Goal: Task Accomplishment & Management: Manage account settings

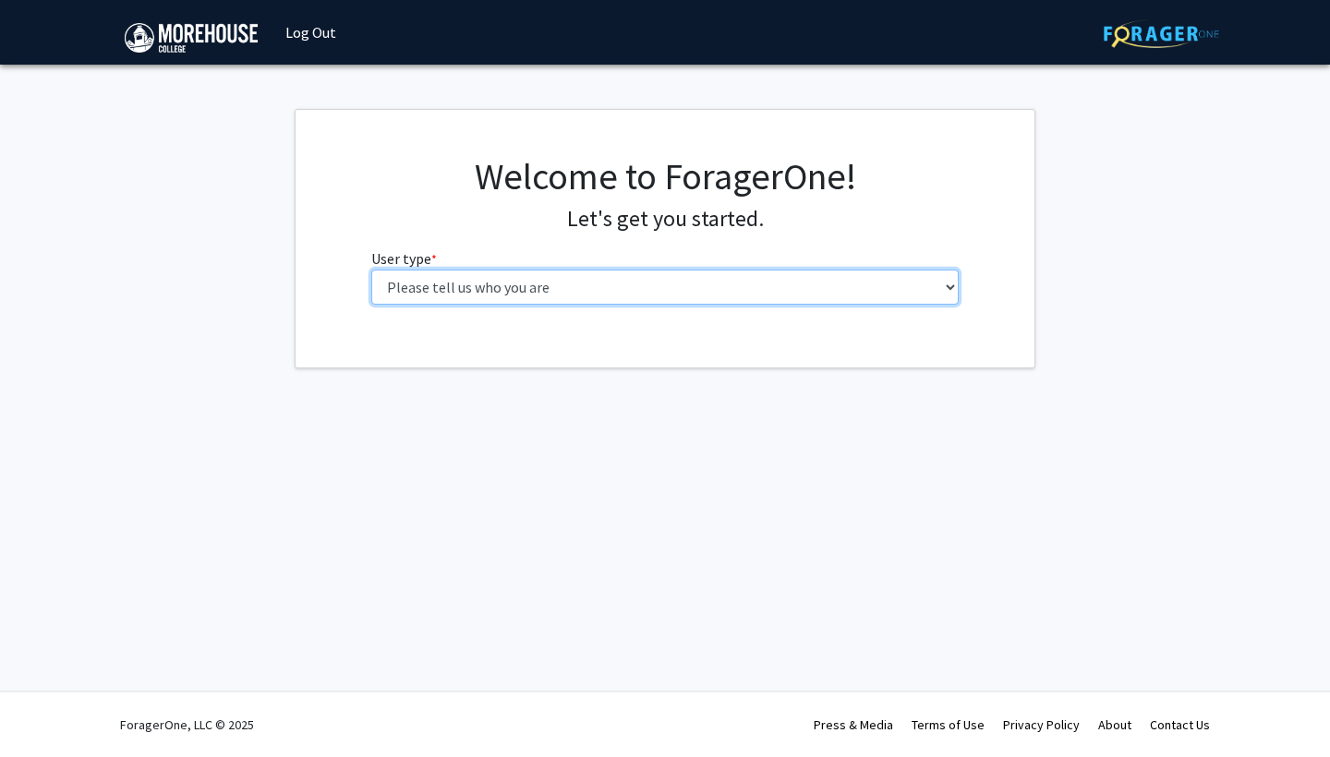
select select "1: undergrad"
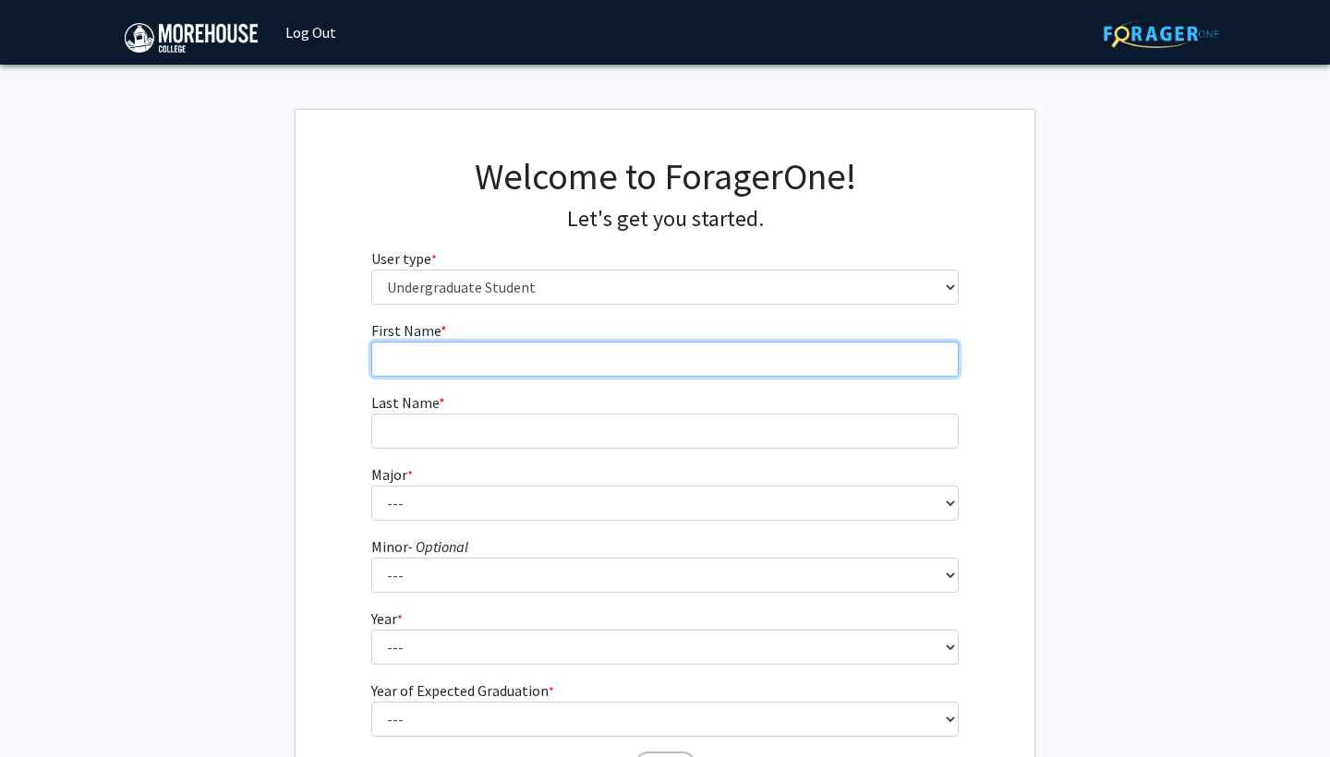
click at [488, 350] on input "First Name * required" at bounding box center [665, 359] width 588 height 35
type input "Amari"
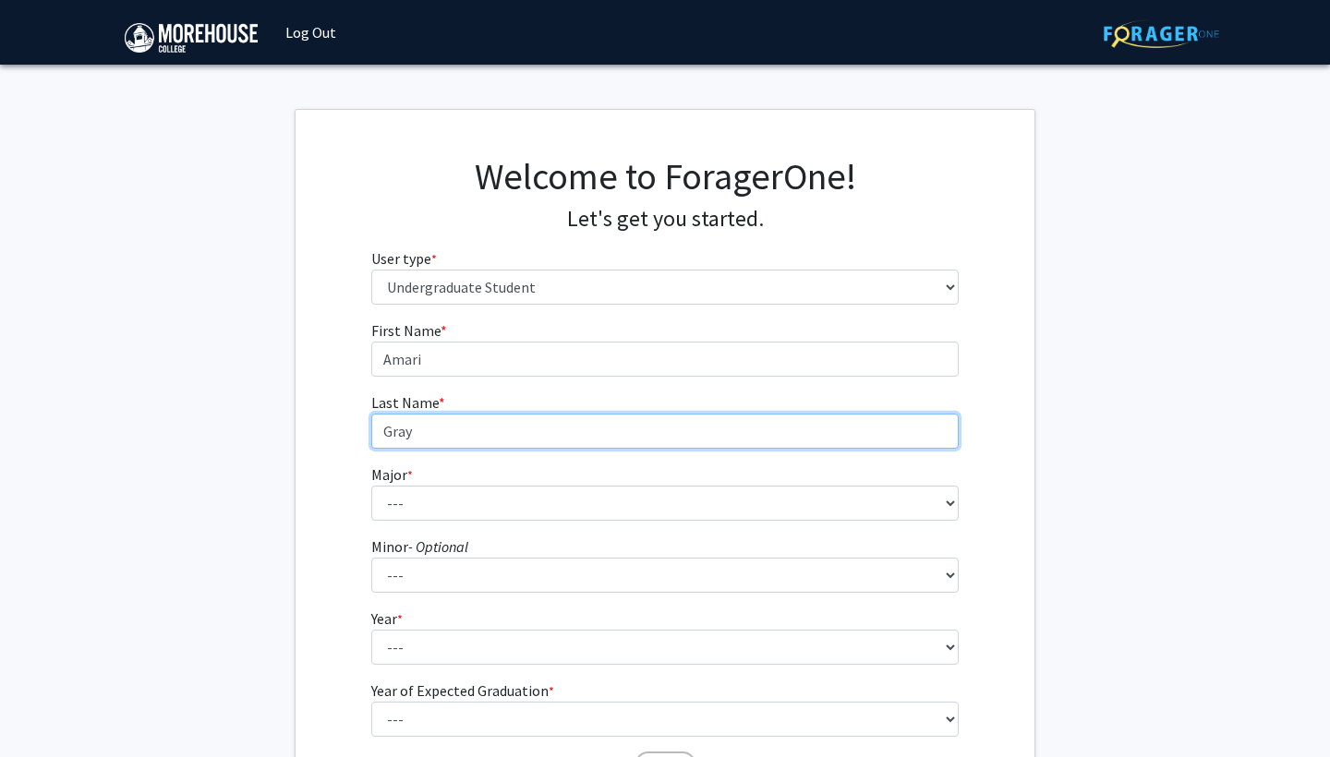
type input "Gray"
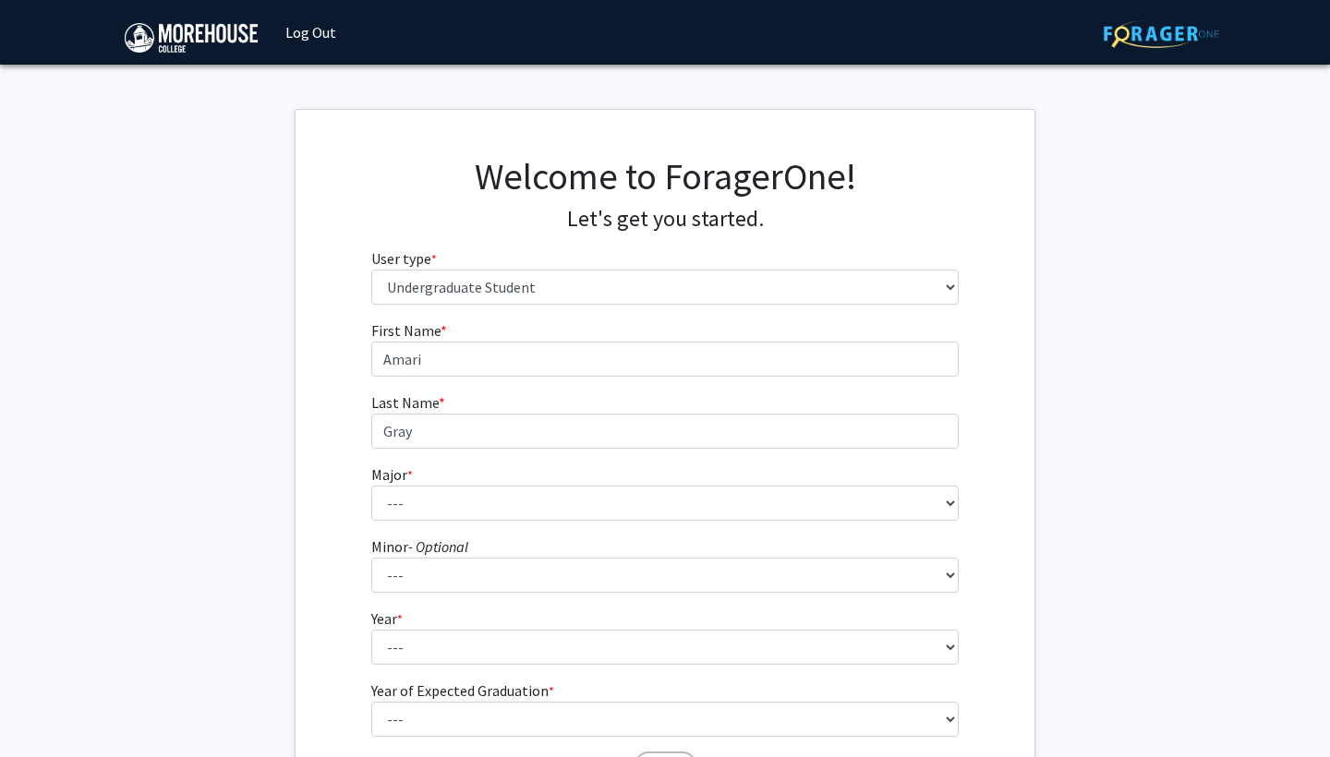
click at [313, 537] on div "First Name * required [PERSON_NAME] Last Name * required Gray Major * required …" at bounding box center [664, 554] width 739 height 469
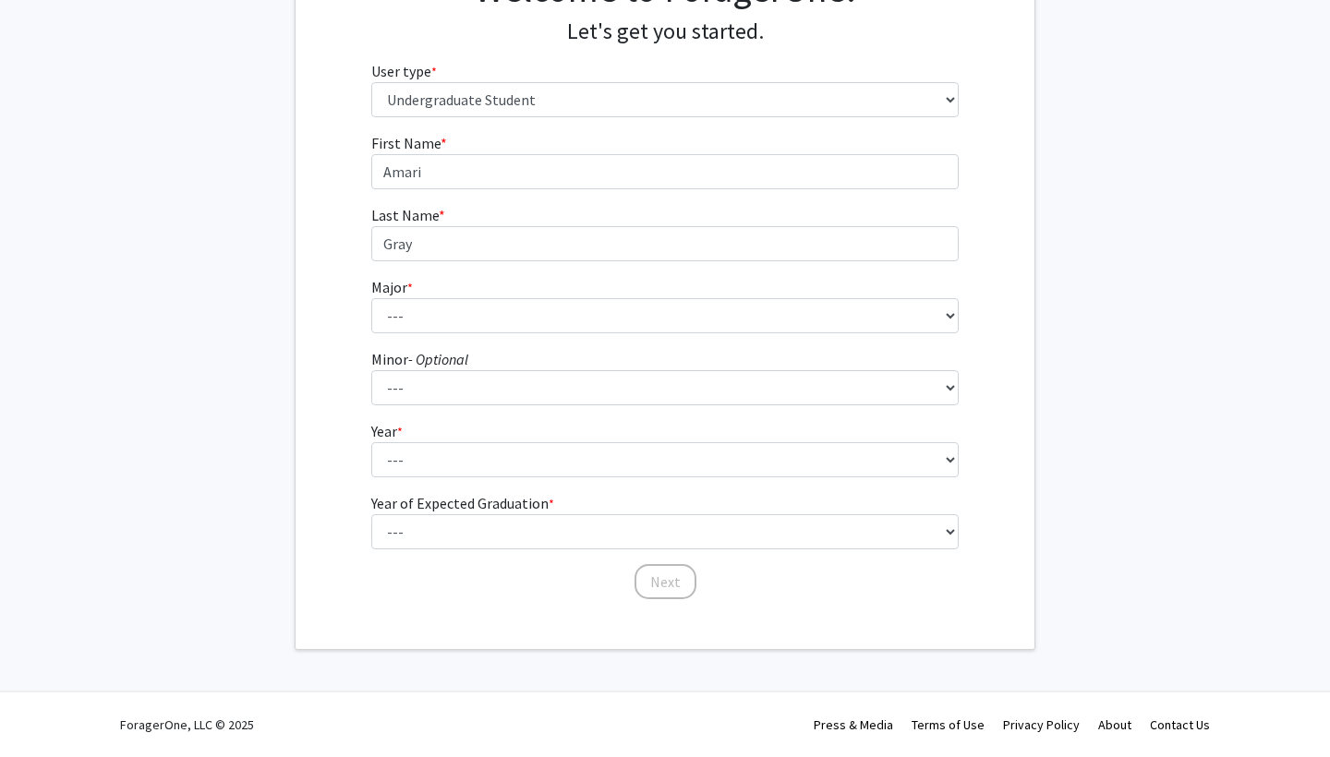
scroll to position [187, 0]
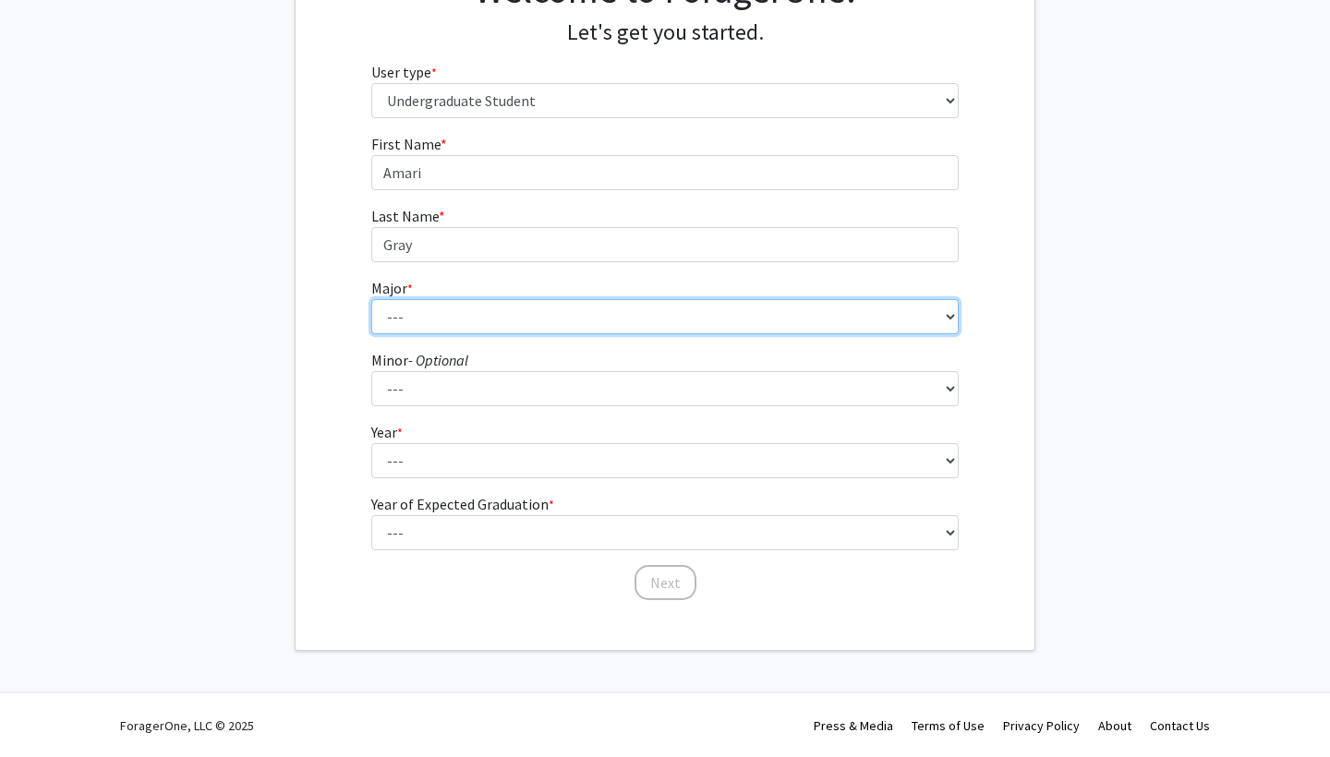
select select "12: 2102"
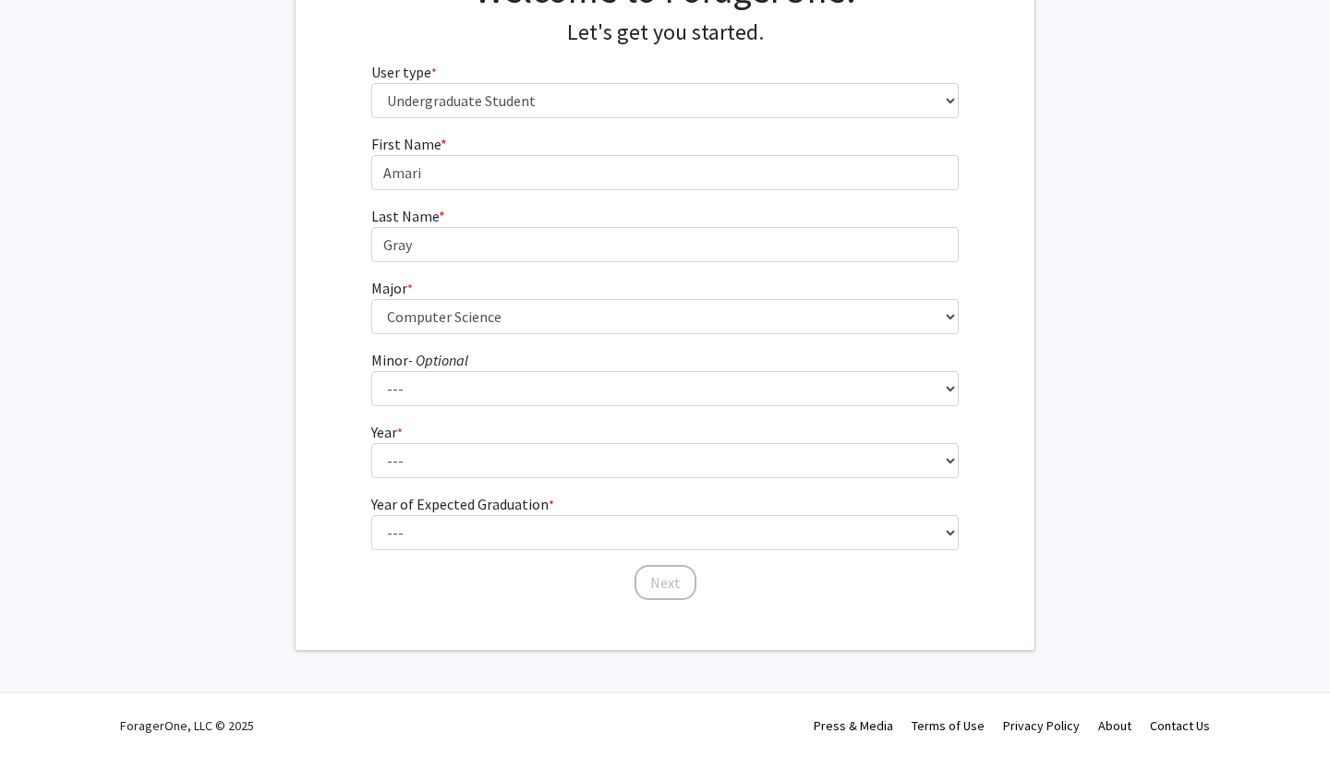
click at [328, 386] on div "First Name * required [PERSON_NAME] Last Name * required Gray Major * required …" at bounding box center [664, 367] width 739 height 469
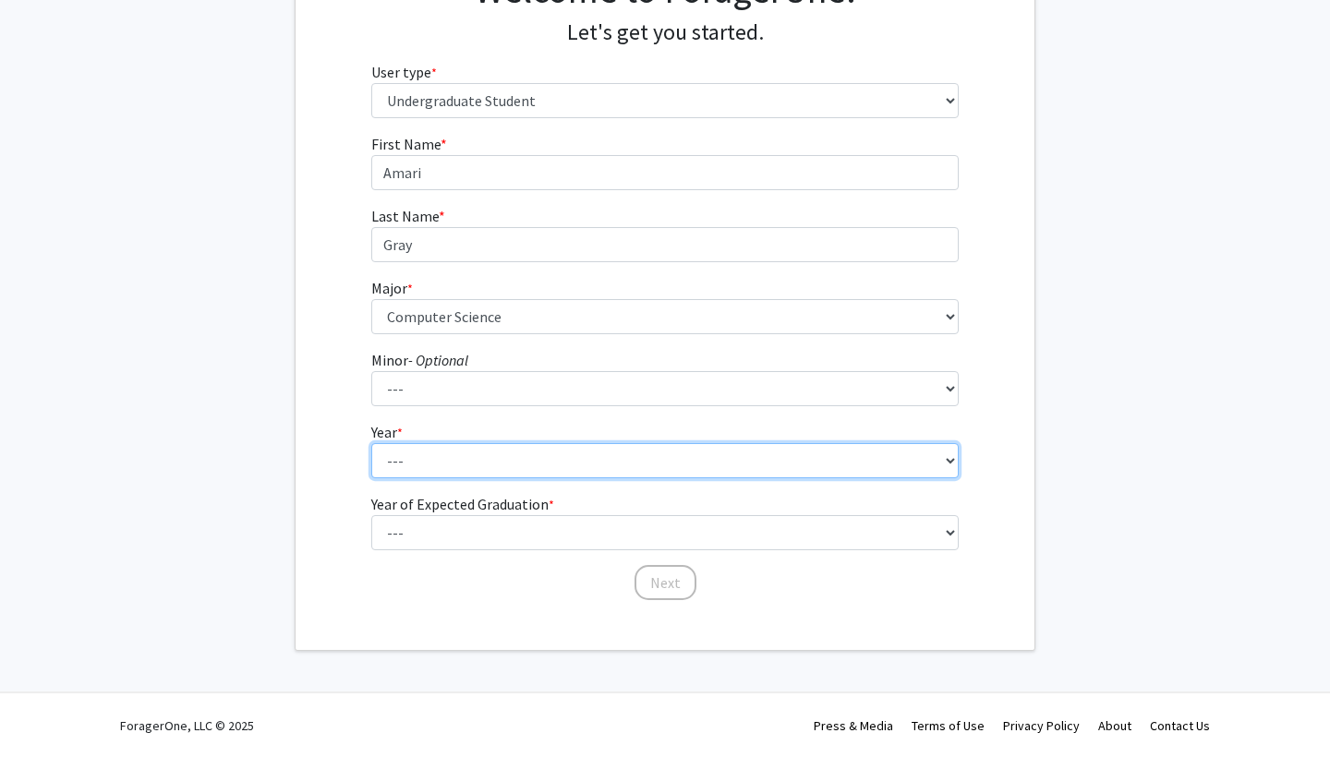
select select "4: senior"
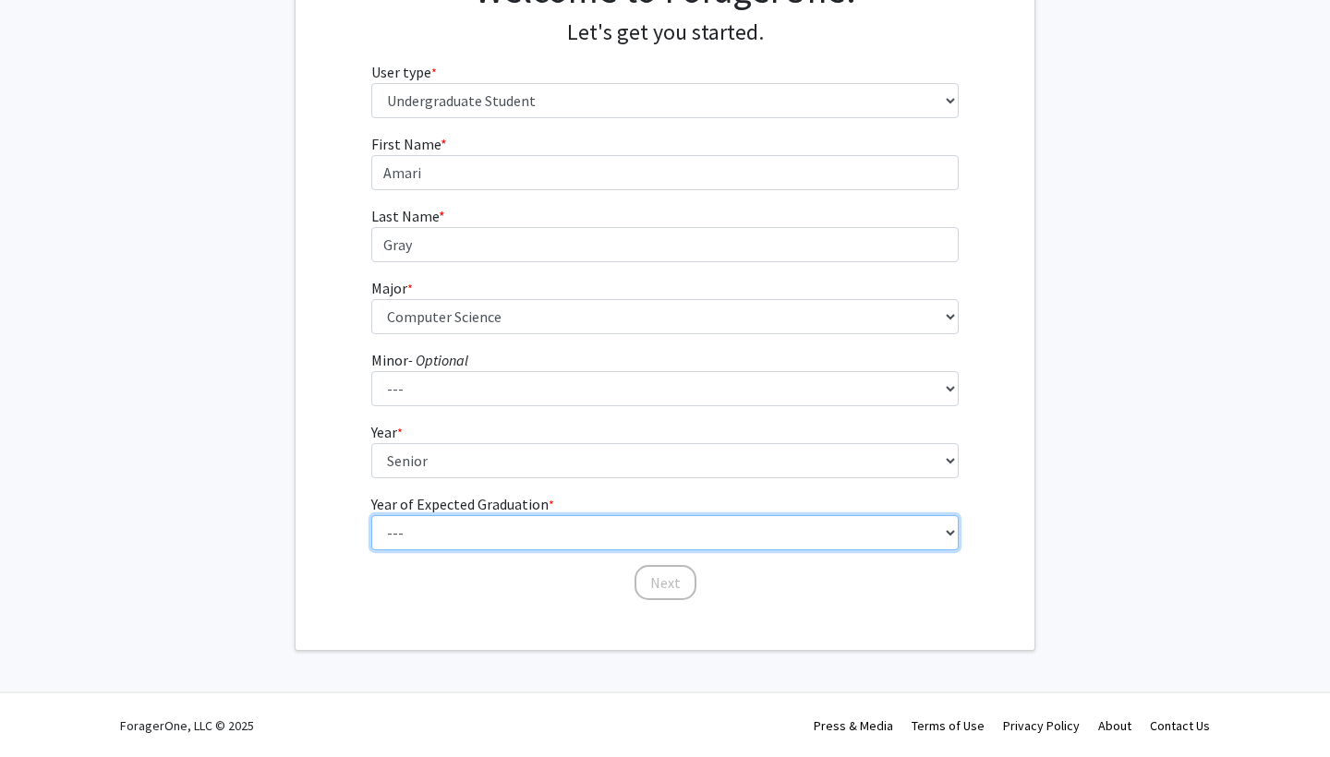
select select "2: 2026"
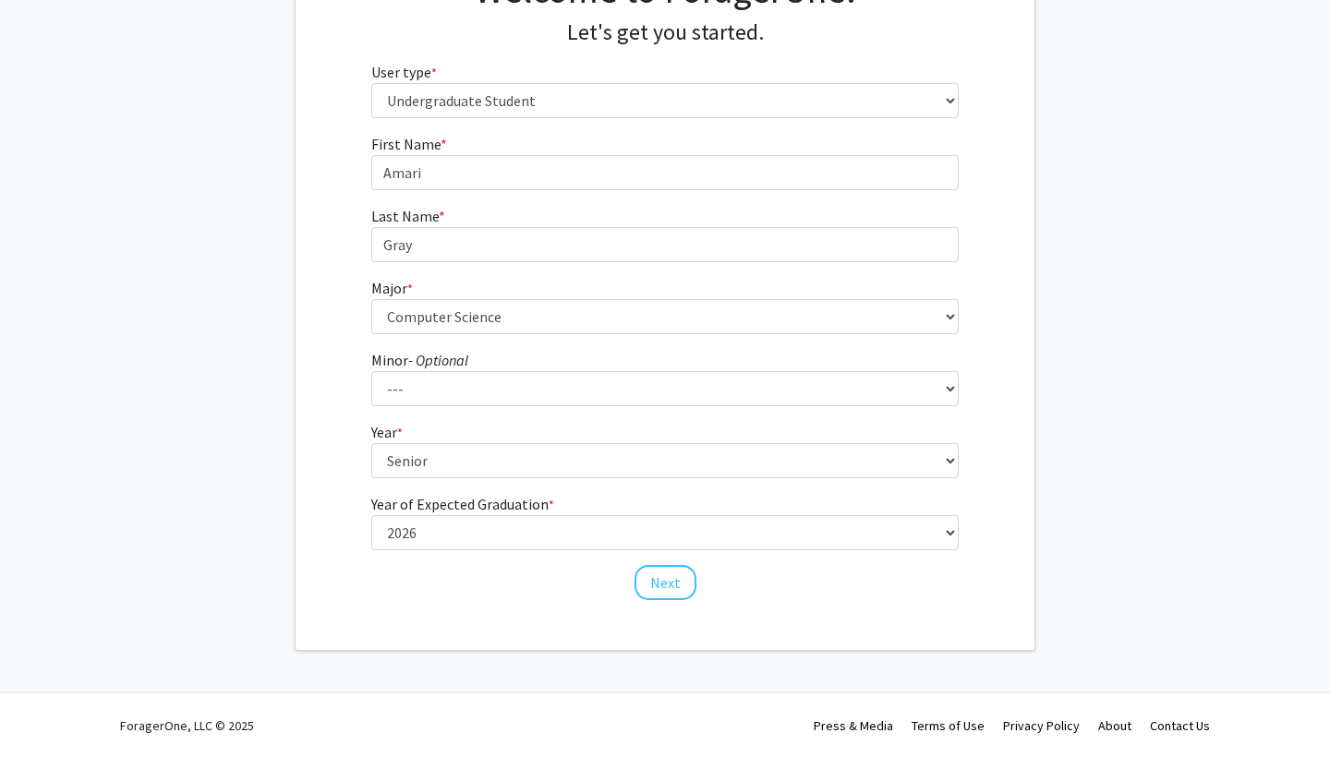
click at [346, 560] on div "First Name * required [PERSON_NAME] Last Name * required Gray Major * required …" at bounding box center [664, 367] width 739 height 469
click at [655, 584] on button "Next" at bounding box center [665, 582] width 62 height 35
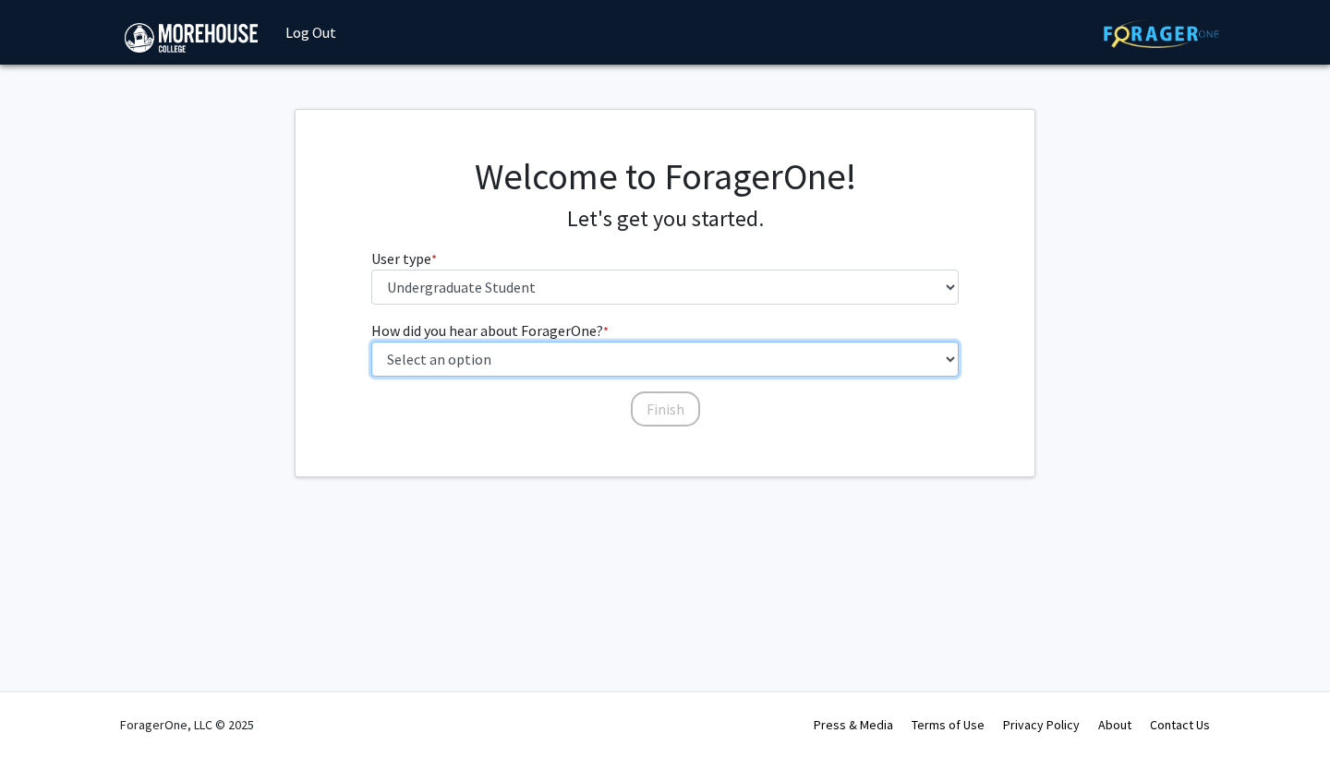
select select "2: faculty_recommendation"
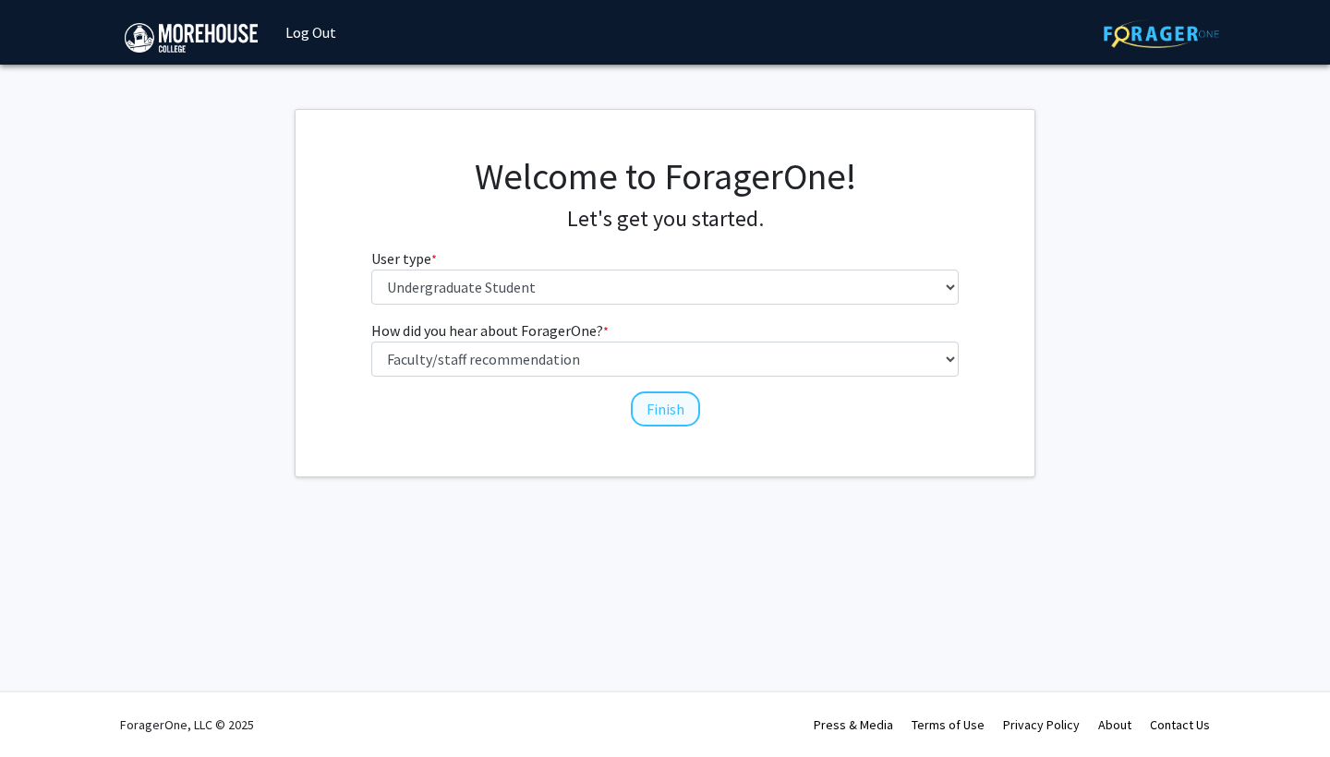
click at [652, 404] on button "Finish" at bounding box center [665, 409] width 69 height 35
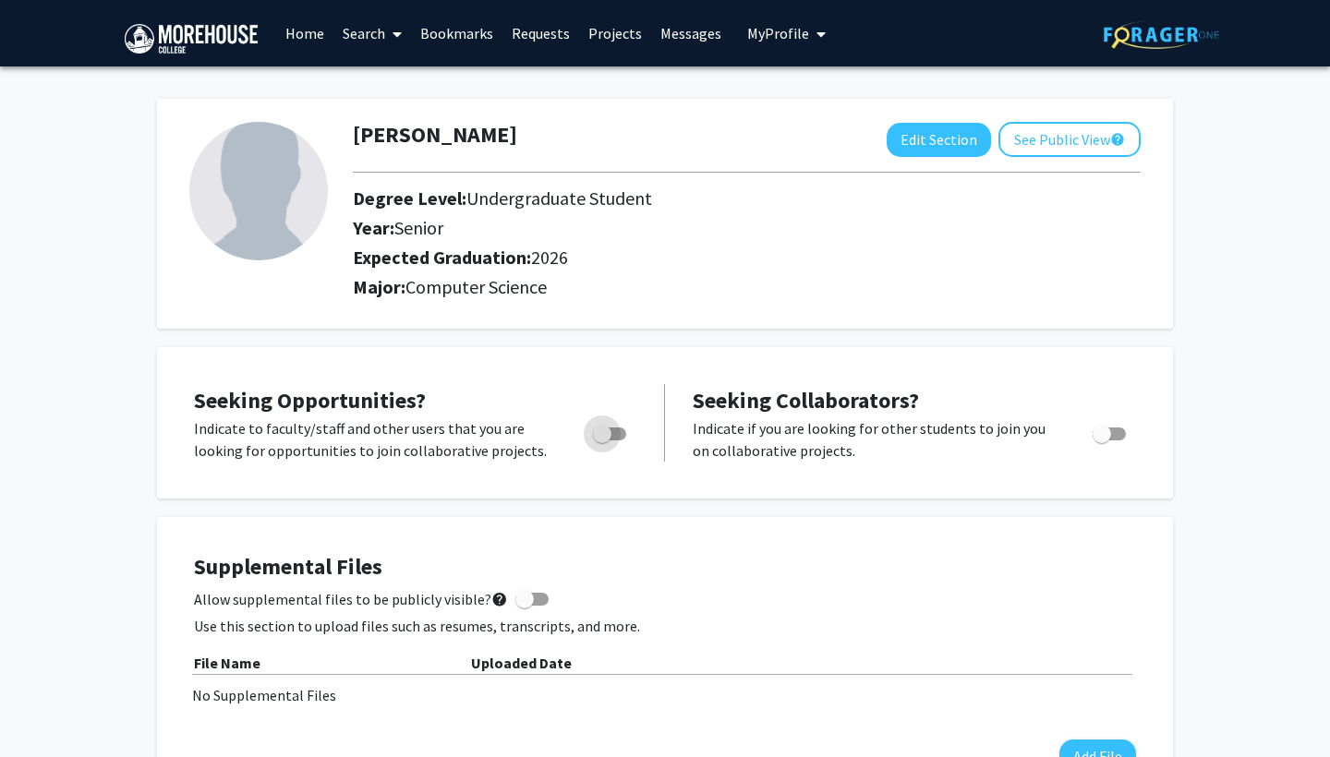
click at [616, 435] on span "Toggle" at bounding box center [609, 434] width 33 height 13
click at [602, 440] on input "Are you actively seeking opportunities?" at bounding box center [601, 440] width 1 height 1
checkbox input "true"
click at [1095, 436] on span "Toggle" at bounding box center [1101, 434] width 18 height 18
click at [1101, 440] on input "Would you like to receive other student requests to work with you?" at bounding box center [1101, 440] width 1 height 1
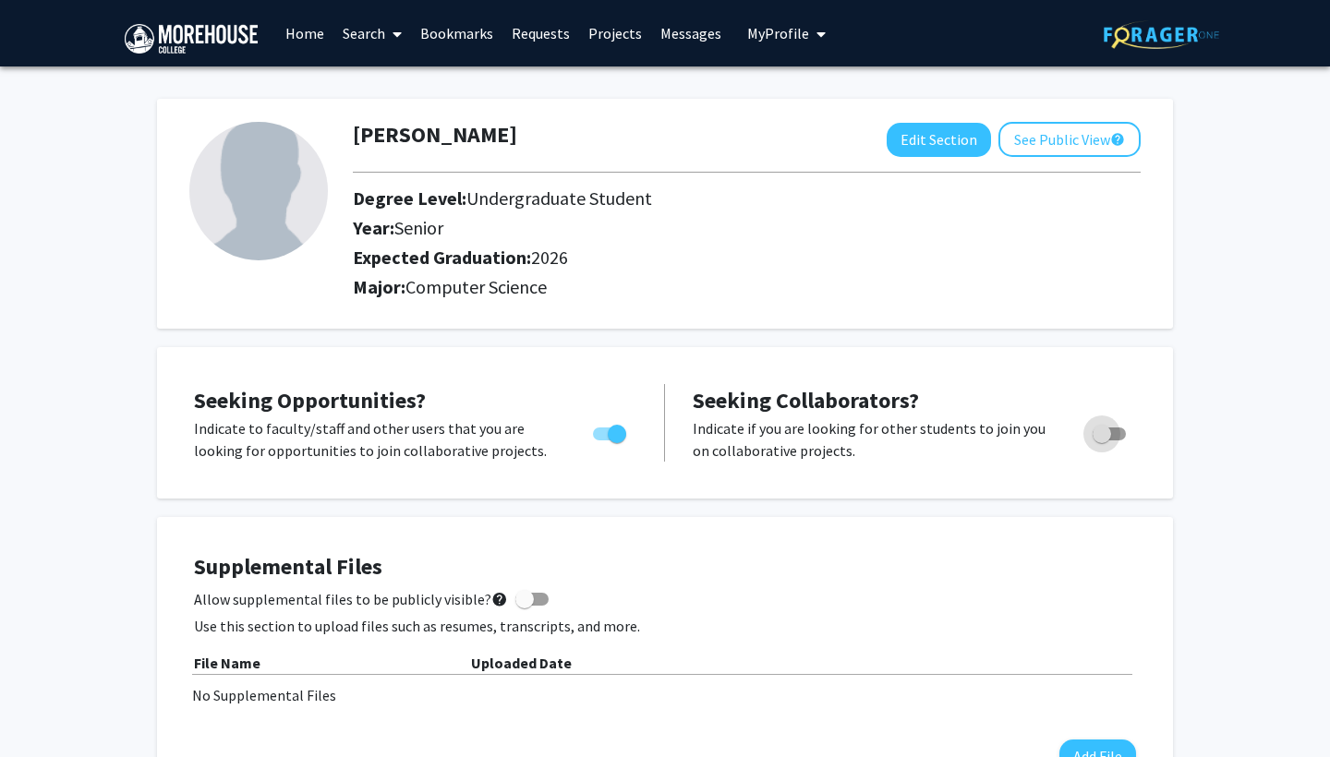
checkbox input "true"
click at [379, 36] on link "Search" at bounding box center [372, 33] width 78 height 65
click at [386, 81] on span "Faculty/Staff" at bounding box center [401, 84] width 136 height 37
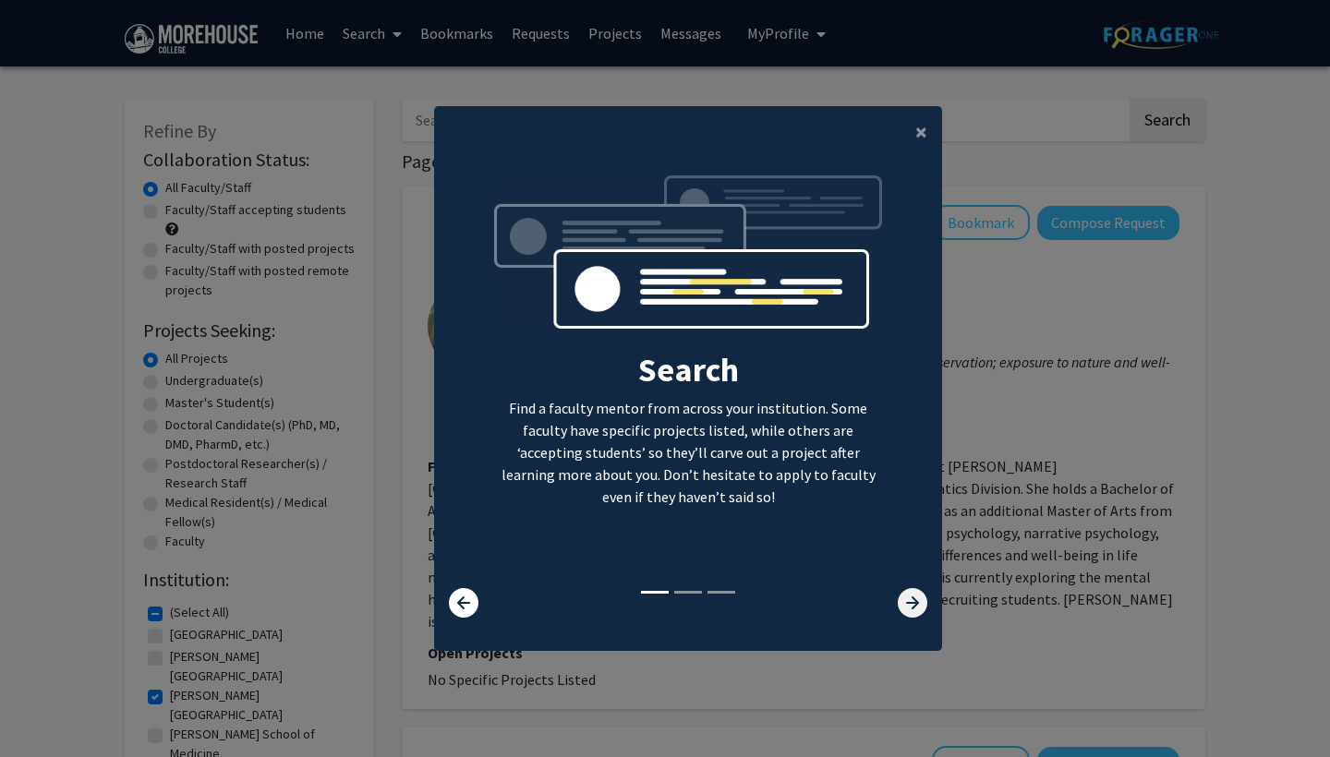
click at [918, 611] on icon at bounding box center [913, 603] width 30 height 30
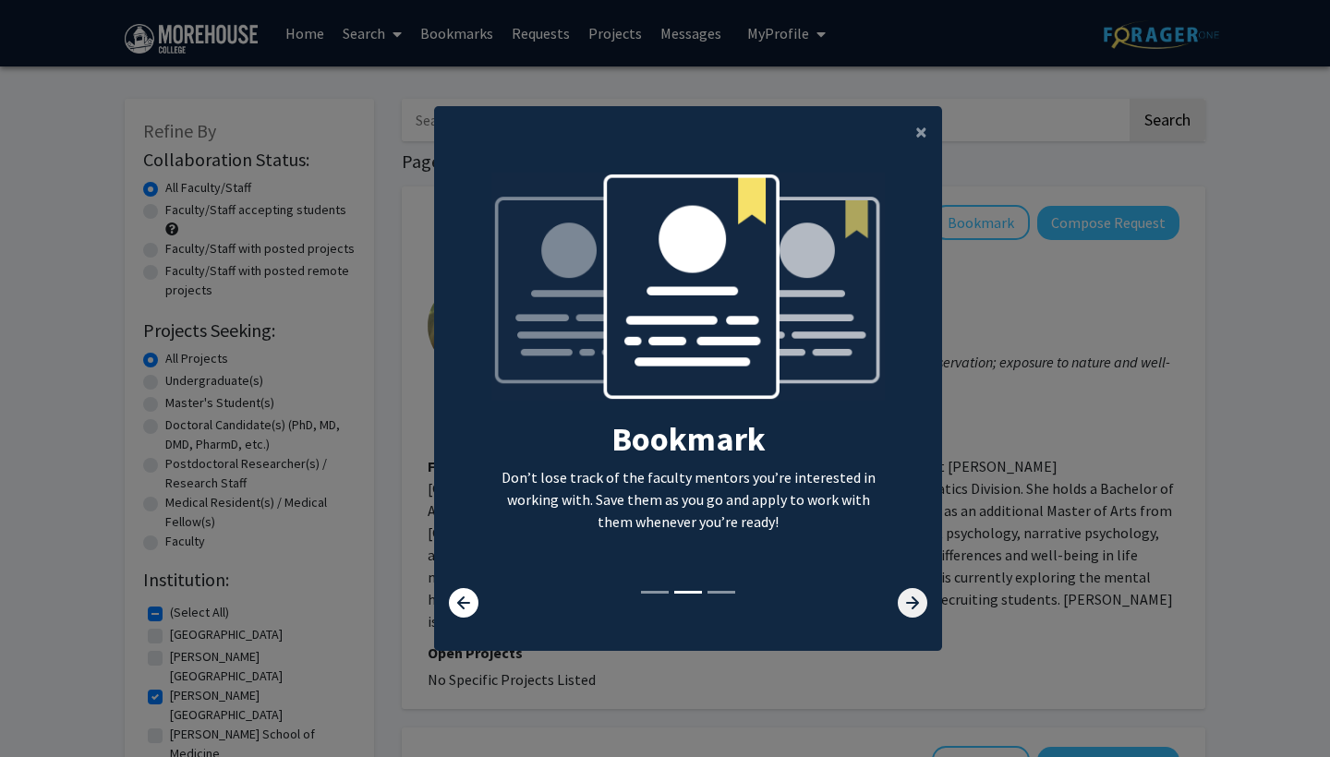
click at [918, 611] on icon at bounding box center [913, 603] width 30 height 30
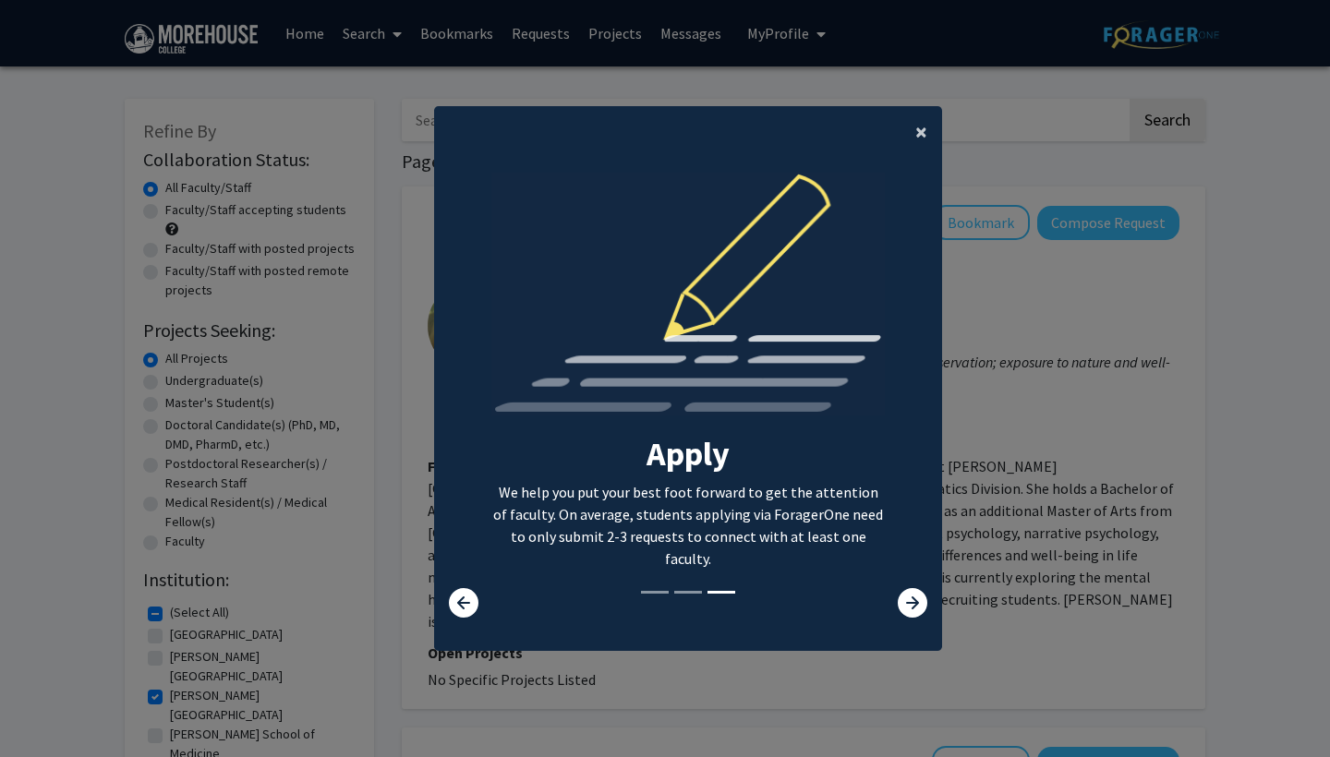
click at [917, 117] on span "×" at bounding box center [921, 131] width 12 height 29
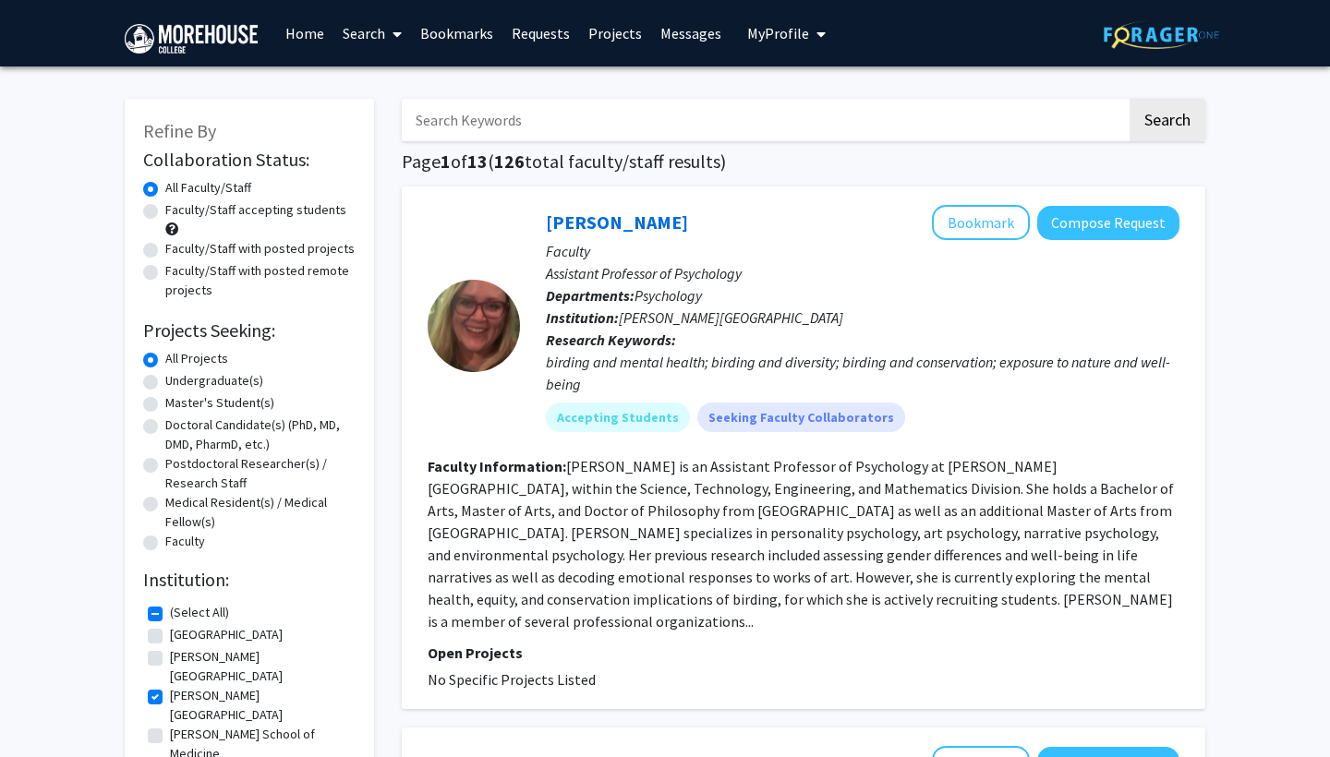
click at [547, 125] on input "Search Keywords" at bounding box center [764, 120] width 725 height 42
type input "H"
type input "[PERSON_NAME]"
click at [1166, 123] on button "Search" at bounding box center [1167, 120] width 76 height 42
checkbox input "false"
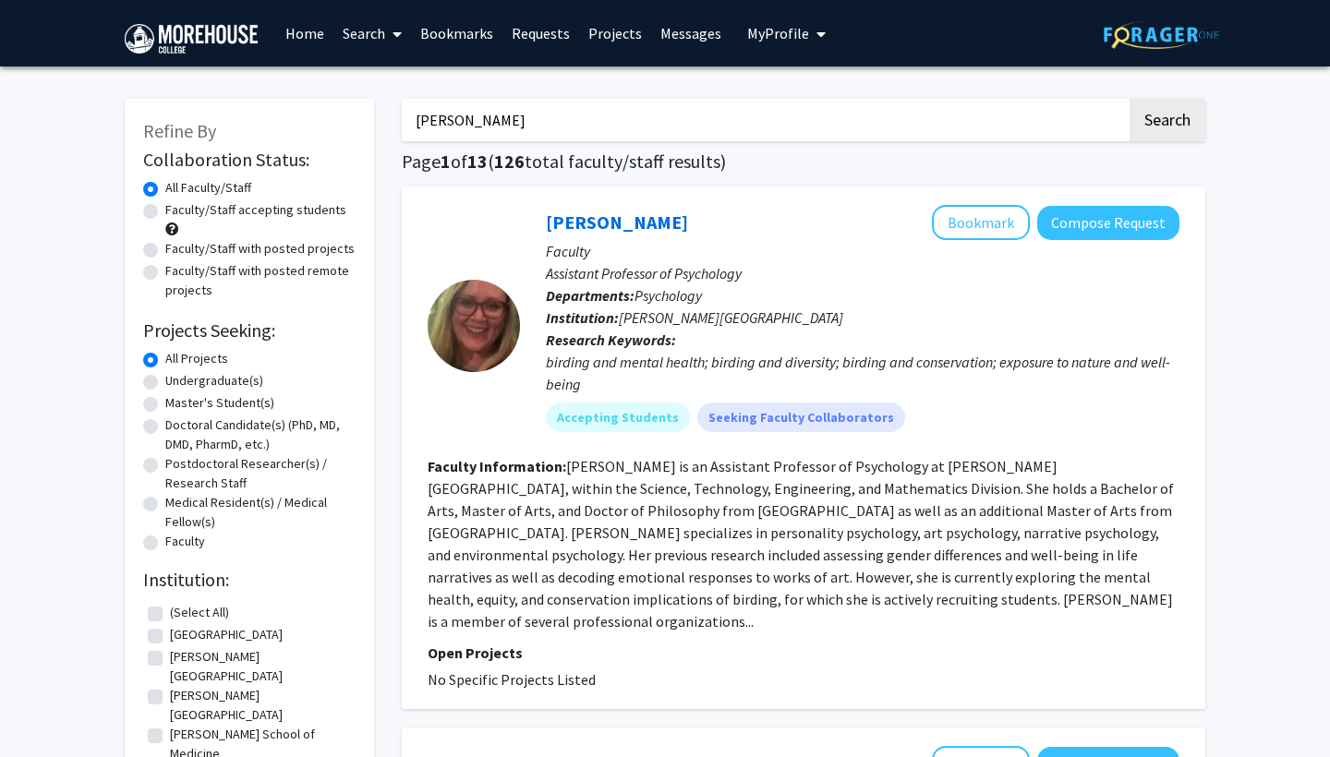
checkbox input "false"
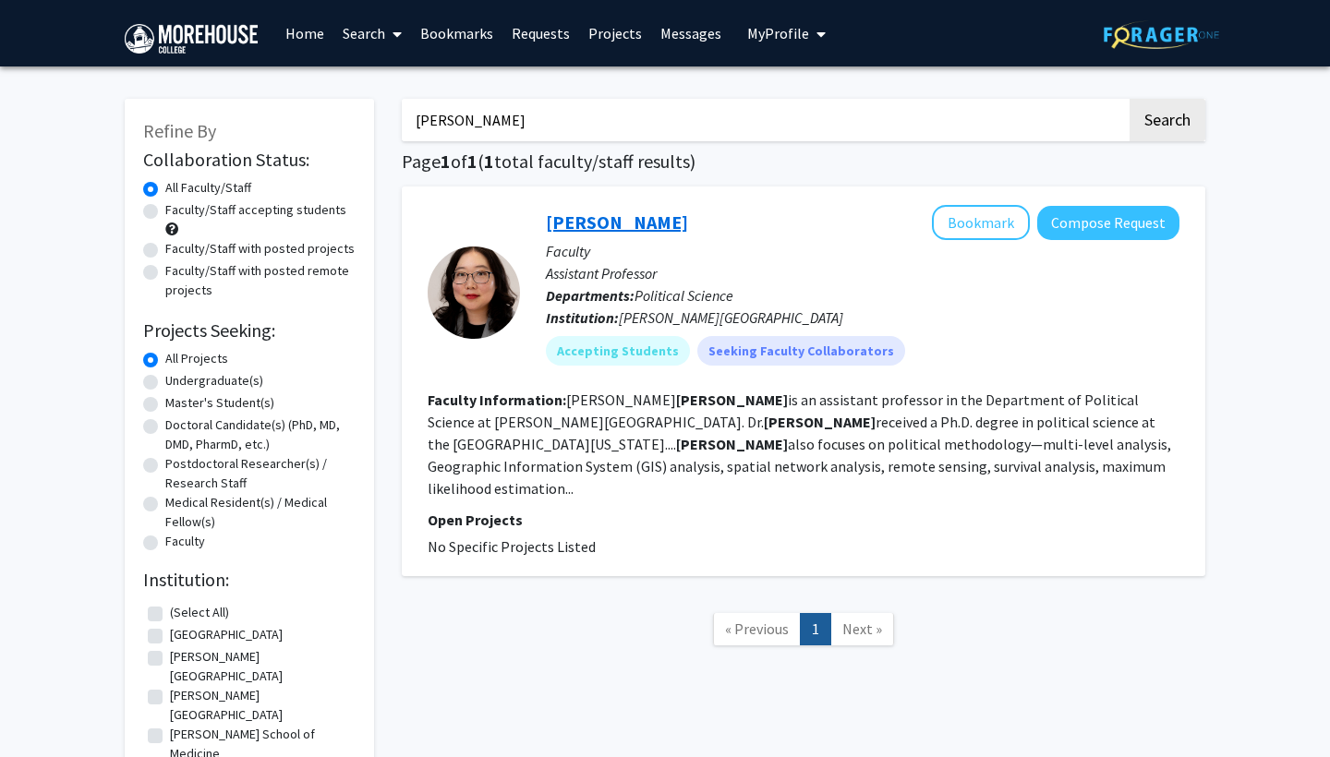
click at [603, 226] on link "[PERSON_NAME]" at bounding box center [617, 222] width 142 height 23
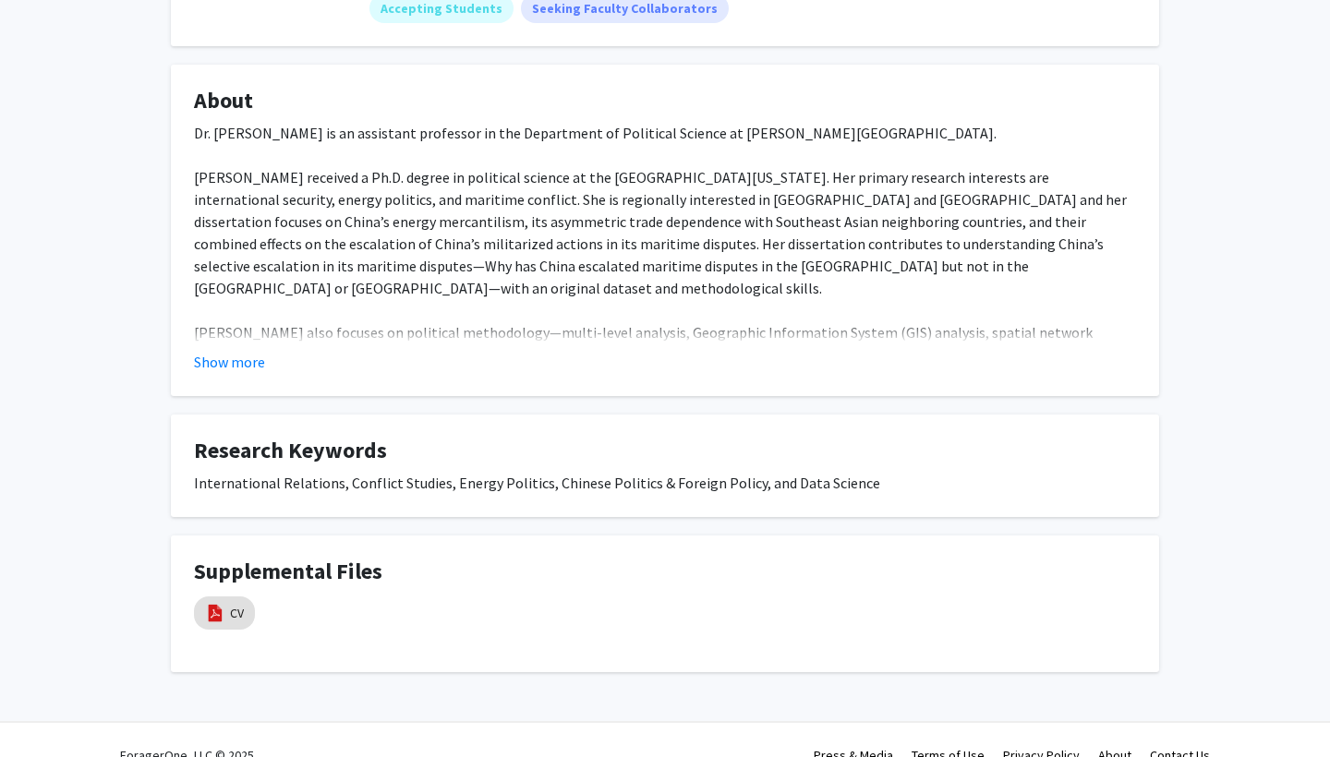
scroll to position [299, 0]
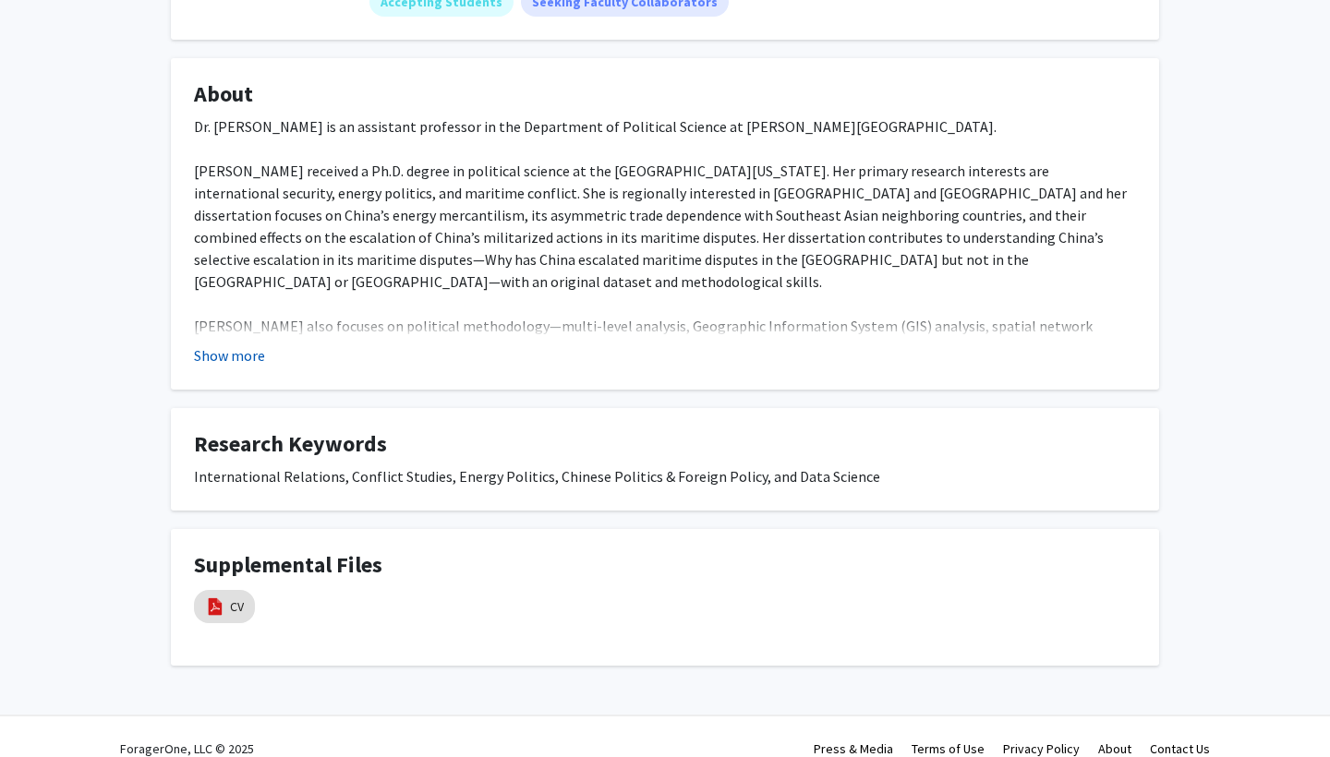
click at [234, 366] on button "Show more" at bounding box center [229, 355] width 71 height 22
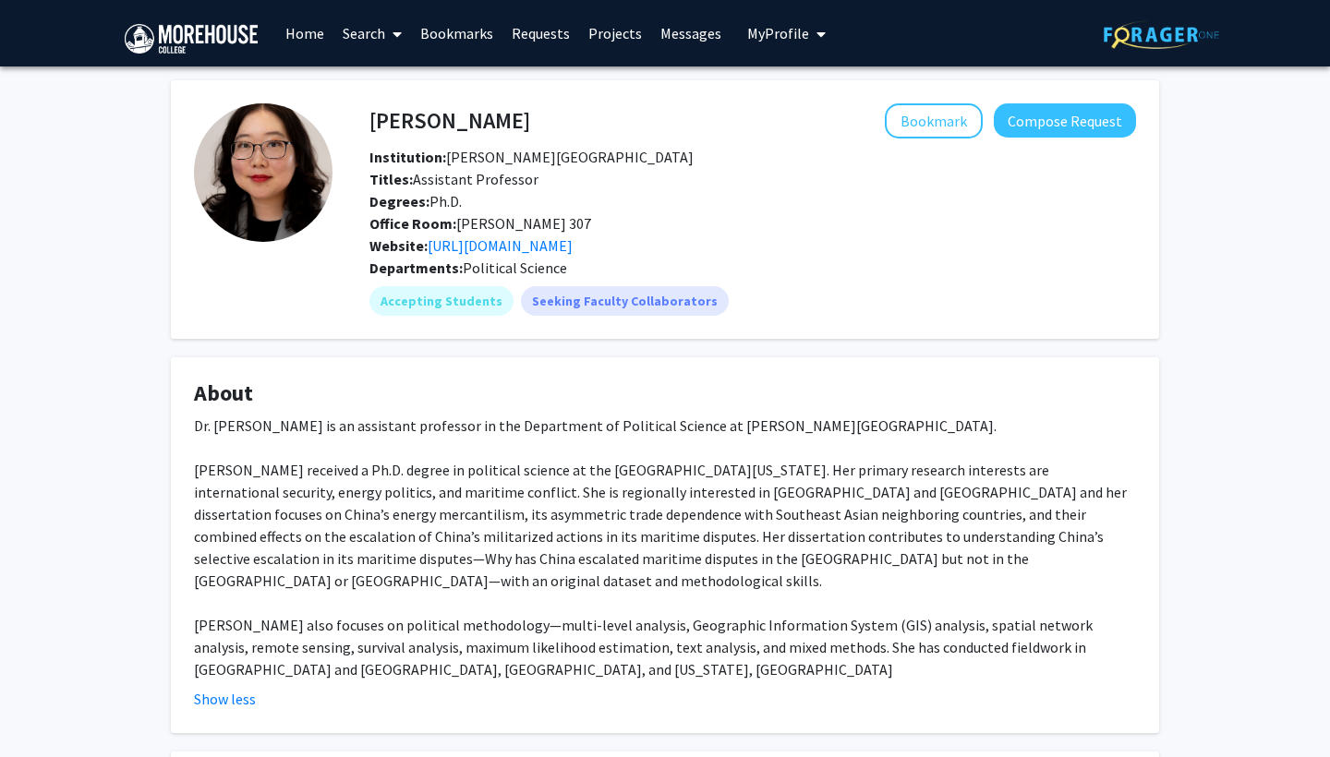
scroll to position [0, 0]
click at [775, 19] on button "My Profile" at bounding box center [787, 33] width 90 height 66
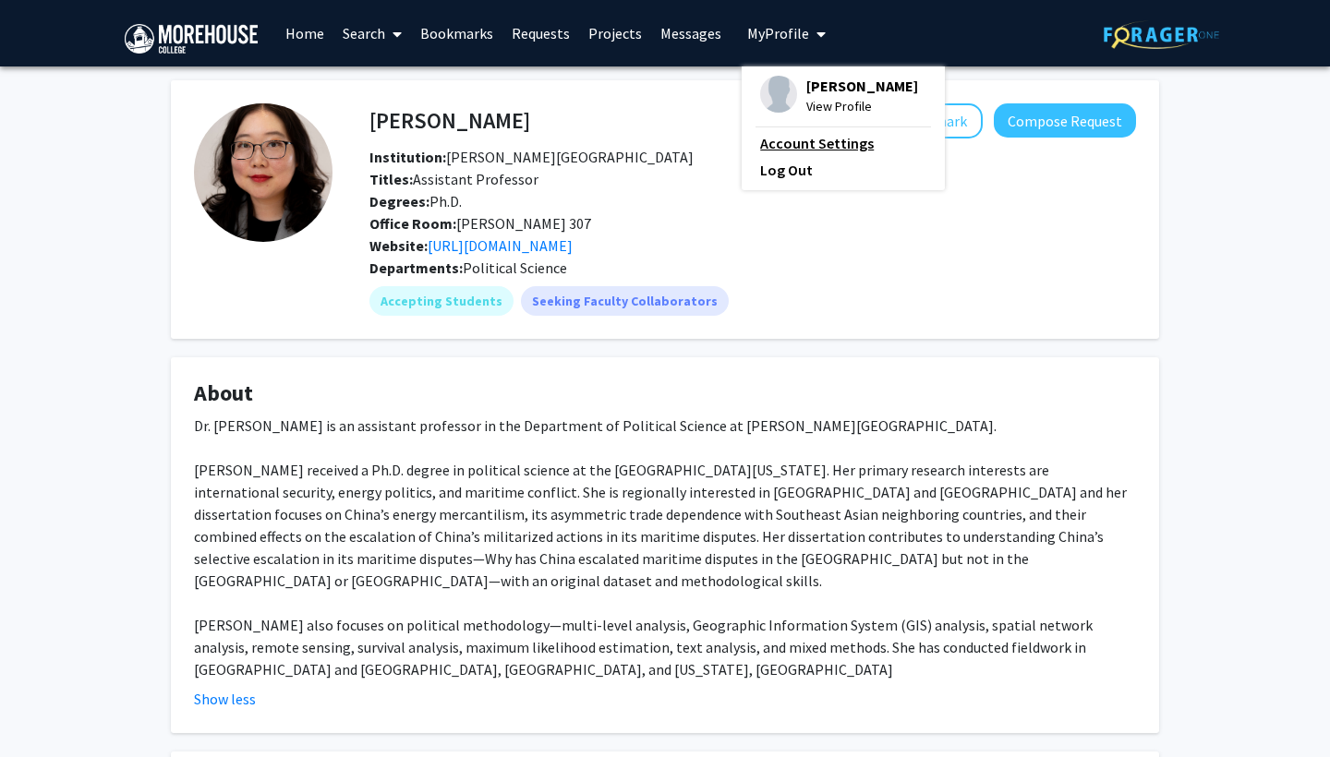
click at [794, 143] on link "Account Settings" at bounding box center [843, 143] width 166 height 22
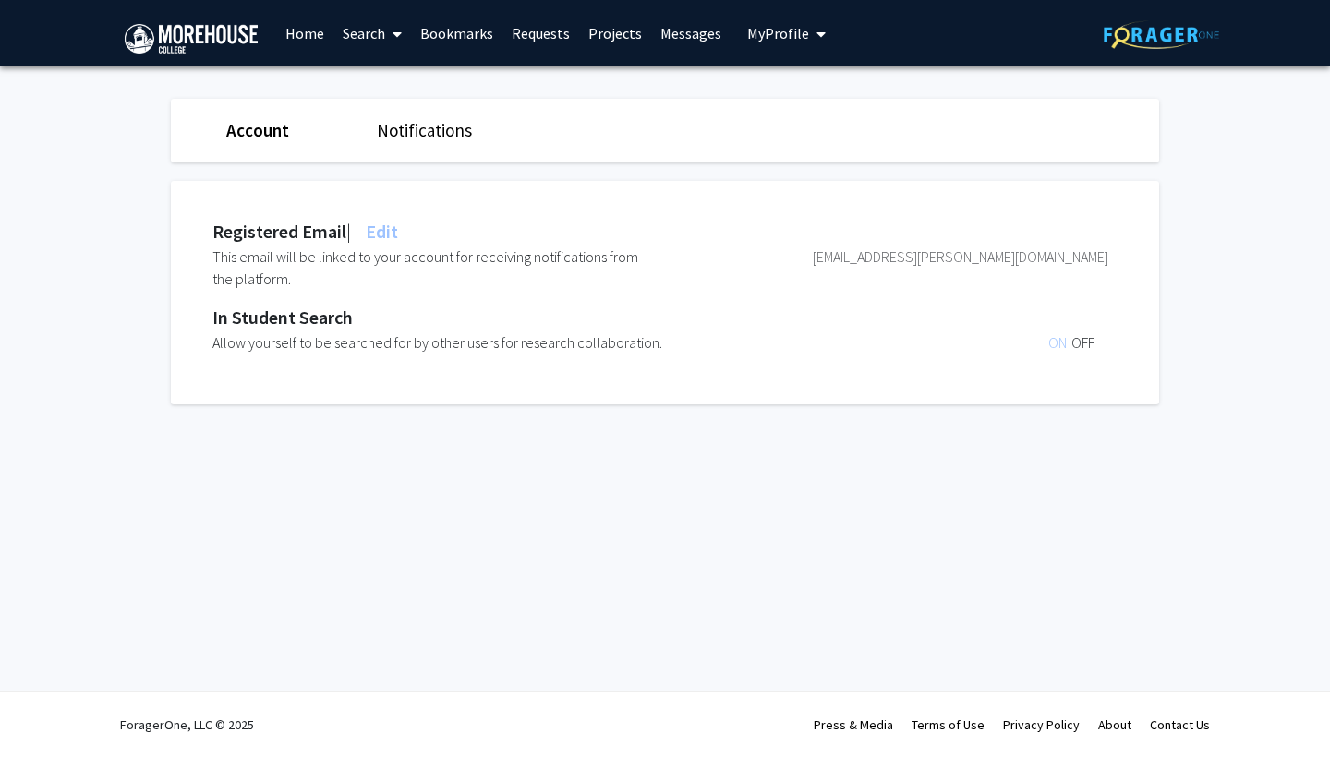
click at [411, 134] on link "Notifications" at bounding box center [424, 130] width 95 height 22
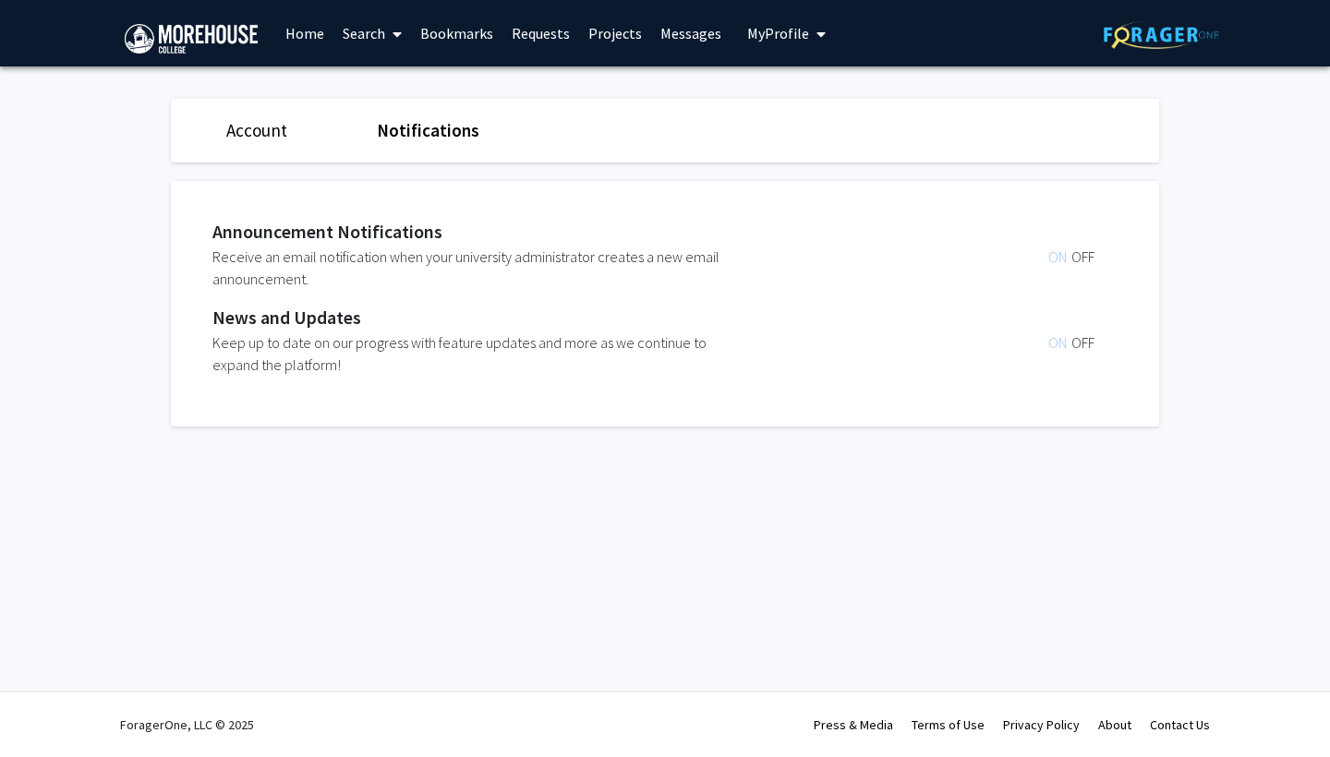
click at [255, 135] on link "Account" at bounding box center [256, 130] width 61 height 22
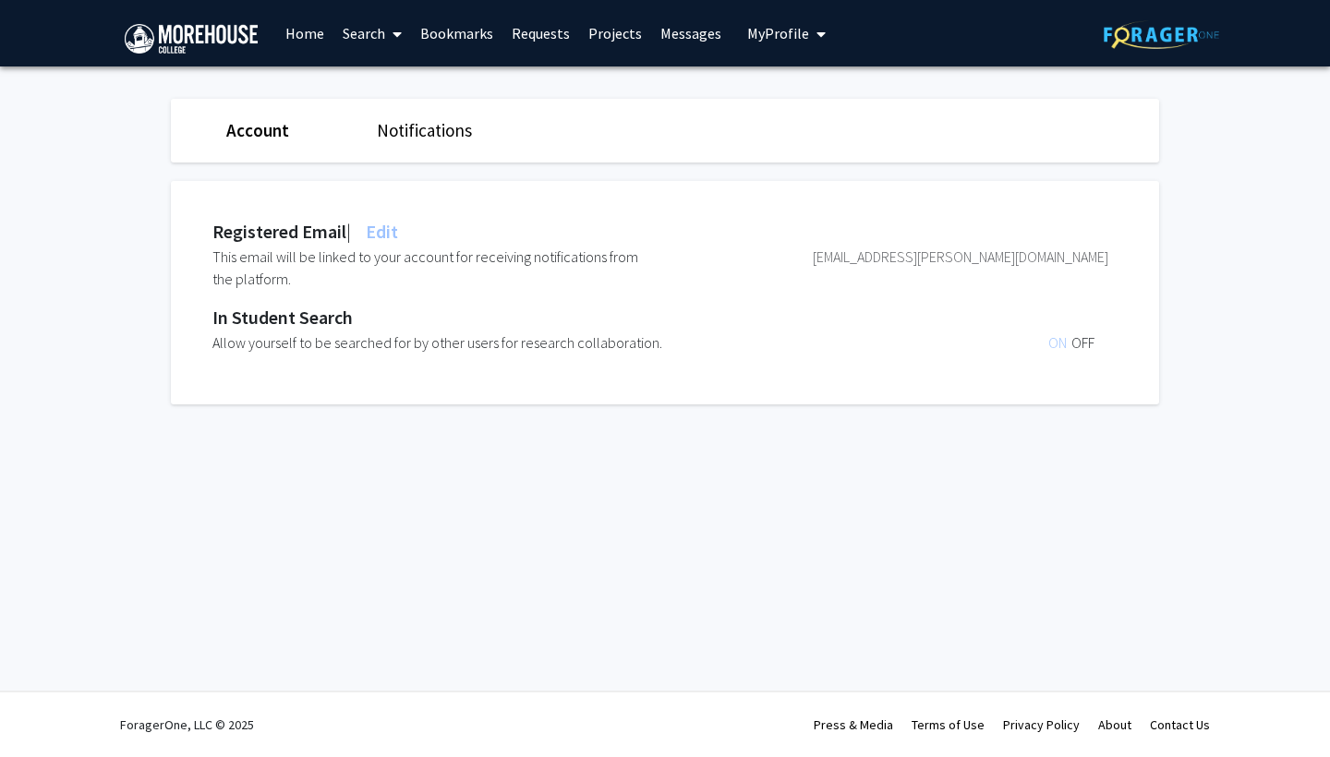
click at [398, 239] on span "Edit" at bounding box center [380, 231] width 36 height 23
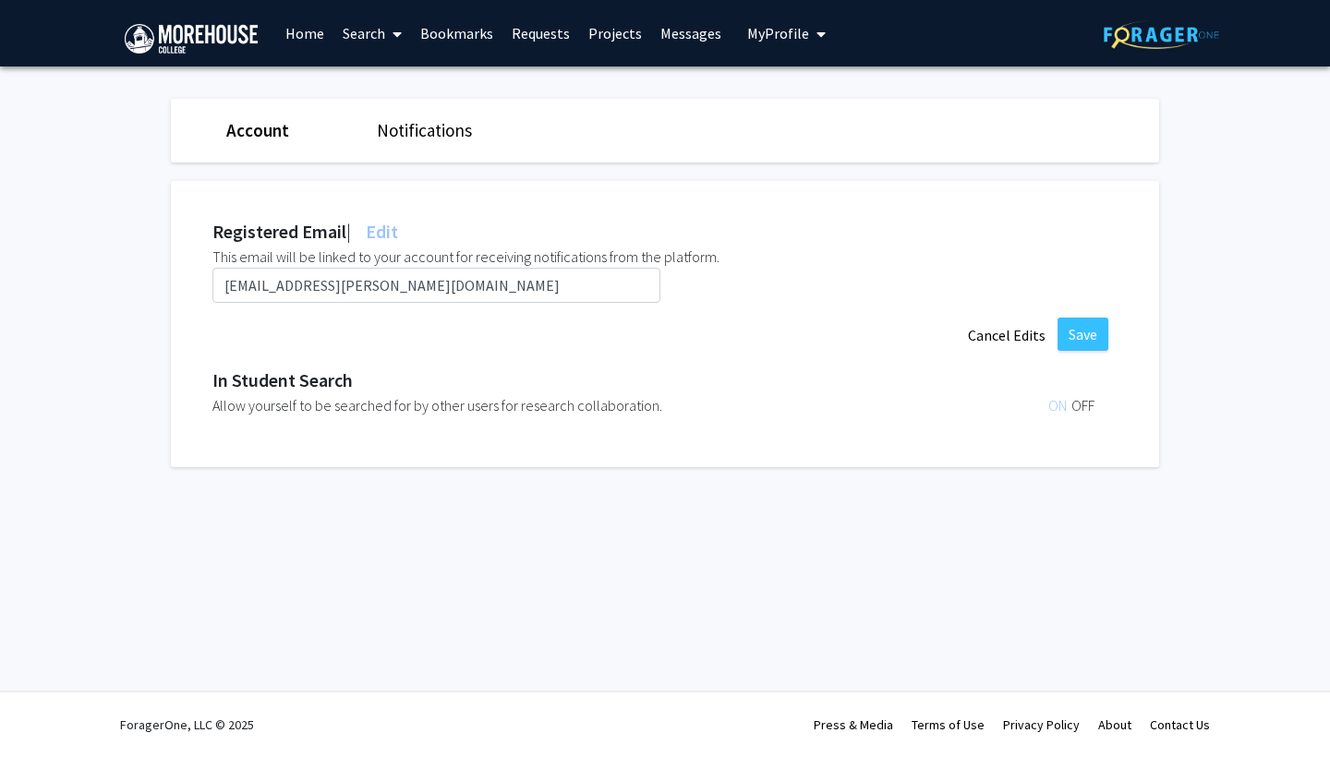
click at [398, 239] on span "Edit" at bounding box center [380, 231] width 36 height 23
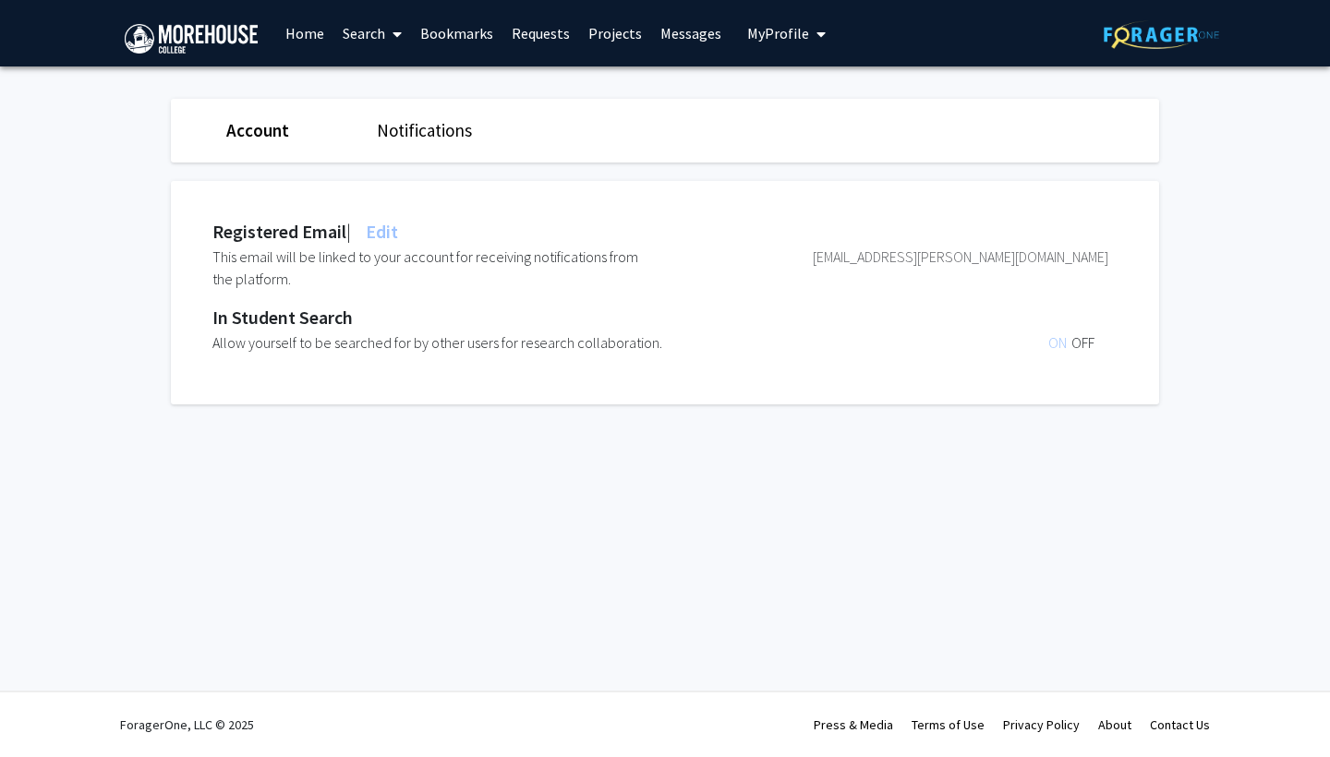
click at [769, 45] on button "My Profile" at bounding box center [787, 33] width 90 height 66
click at [826, 84] on span "[PERSON_NAME]" at bounding box center [862, 86] width 112 height 20
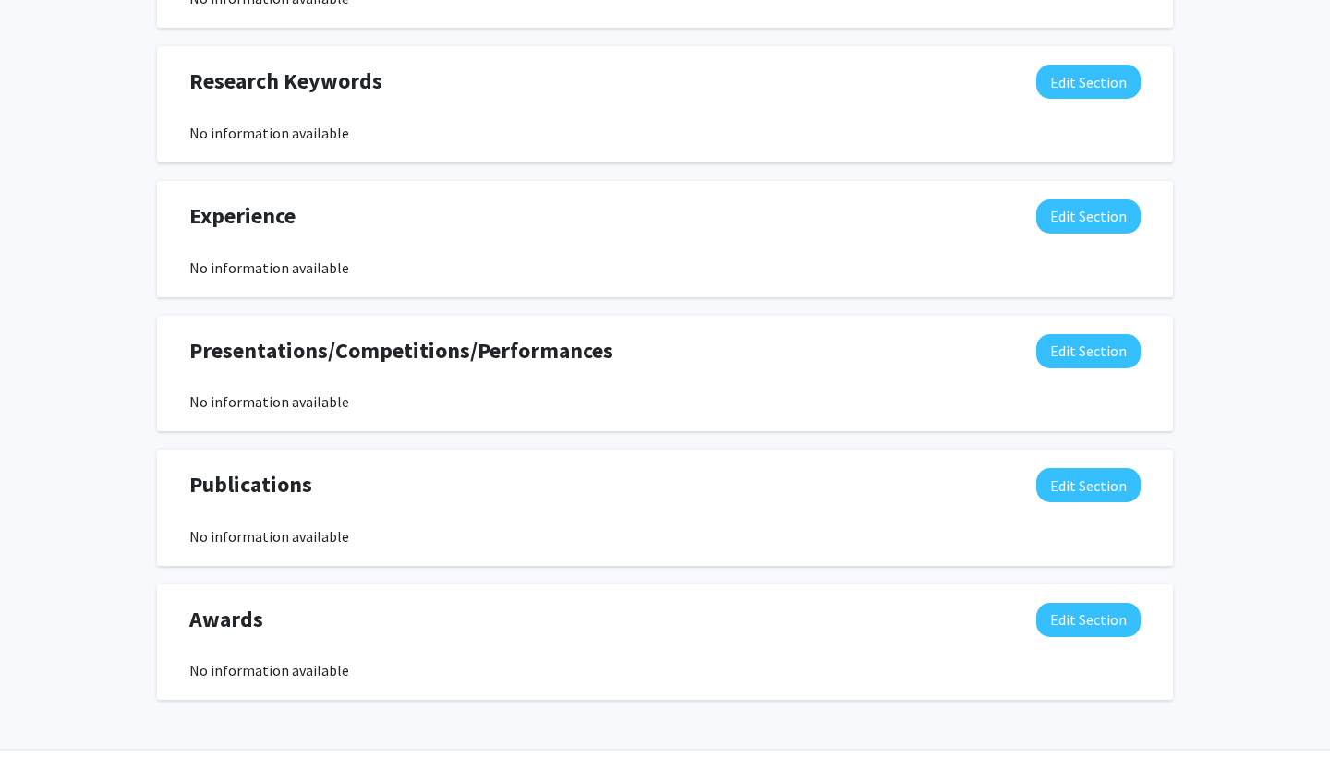
scroll to position [929, 0]
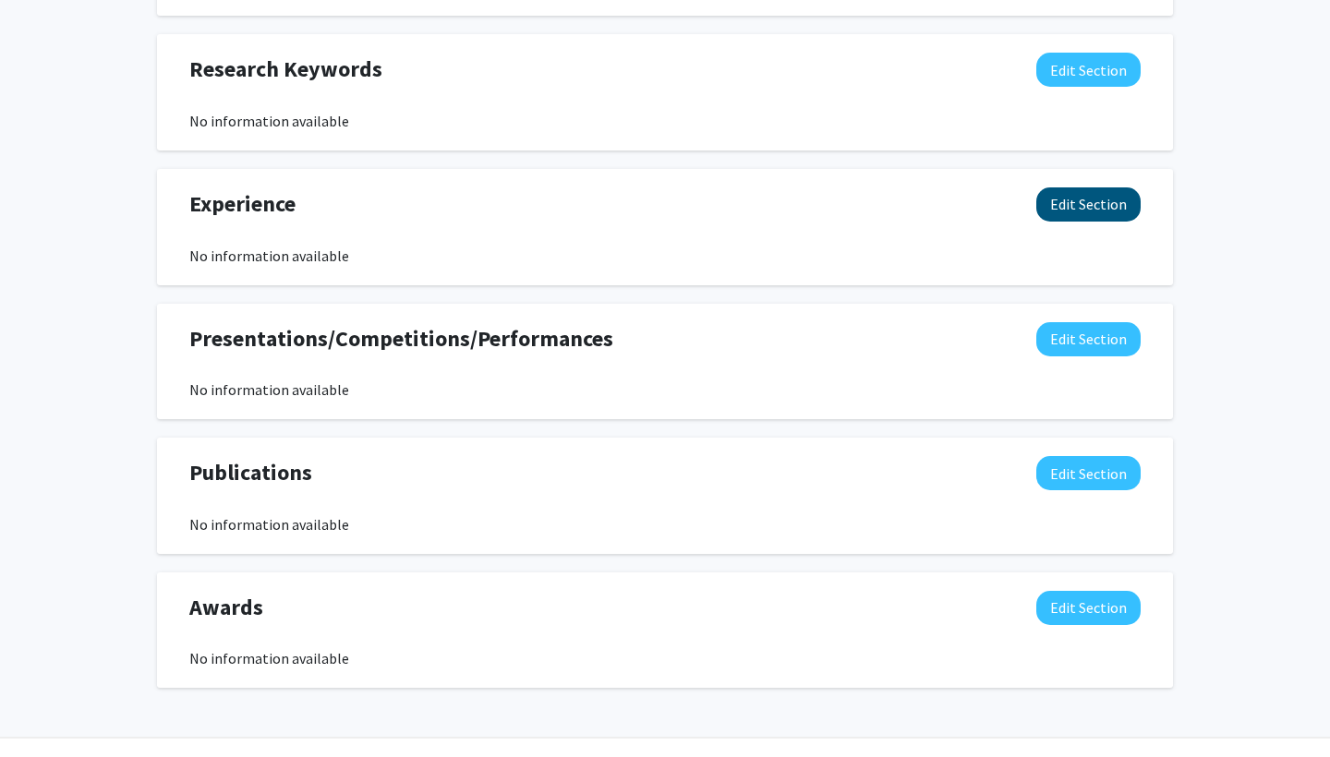
click at [1070, 213] on button "Edit Section" at bounding box center [1088, 204] width 104 height 34
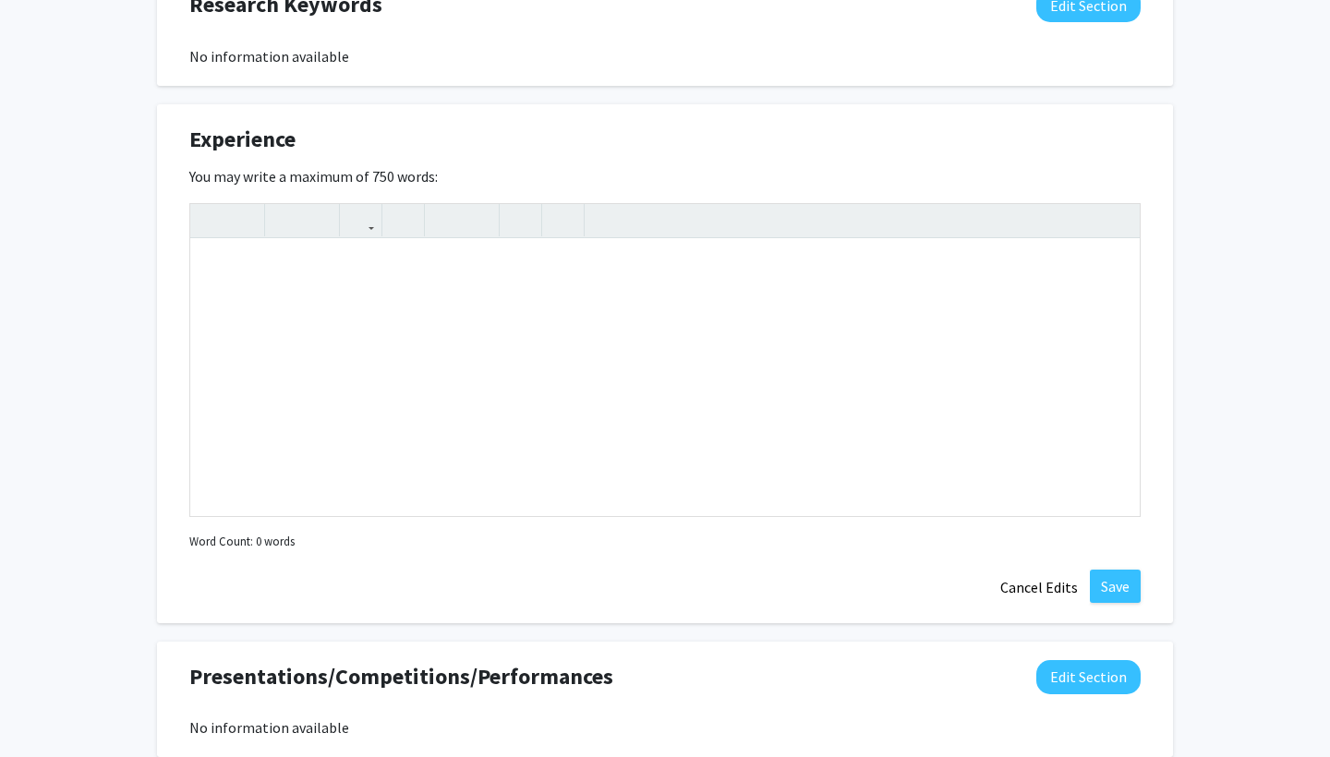
scroll to position [972, 0]
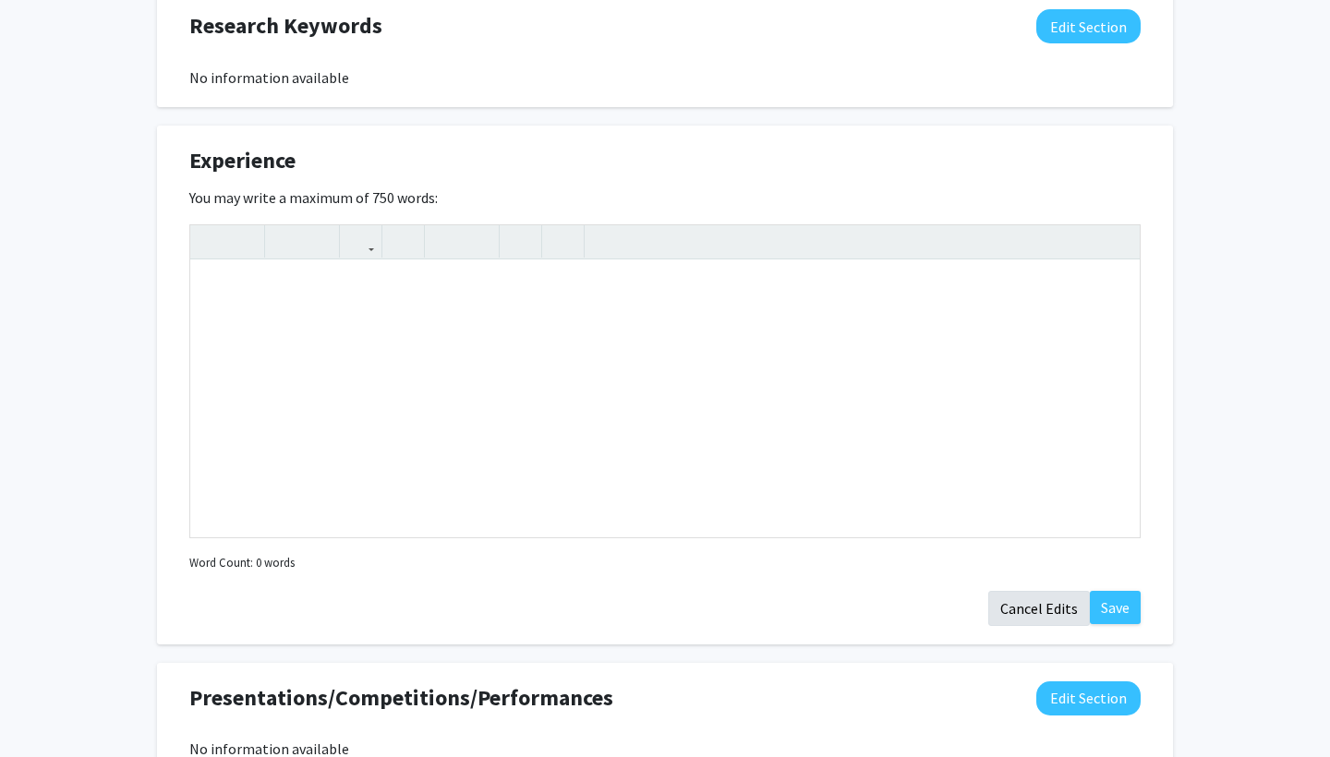
click at [1020, 617] on button "Cancel Edits" at bounding box center [1039, 608] width 102 height 35
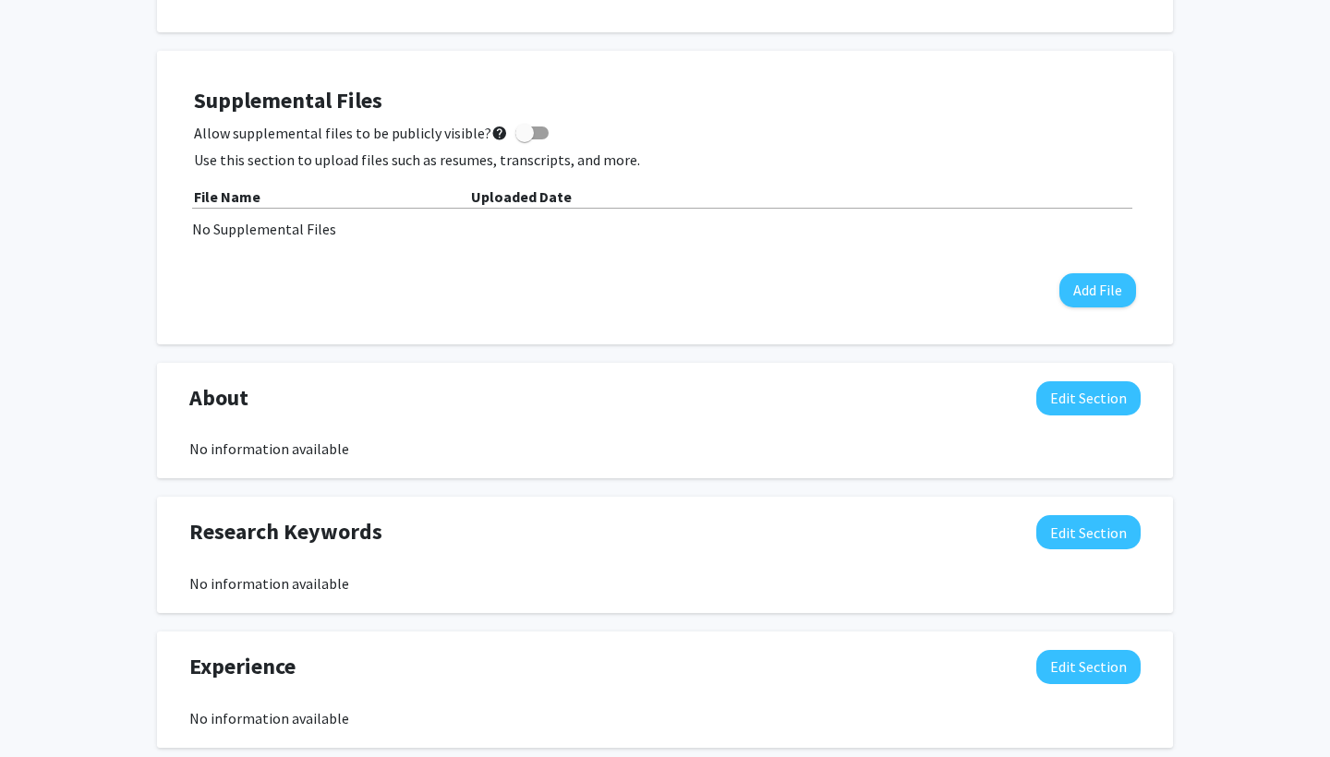
scroll to position [466, 0]
click at [1072, 405] on button "Edit Section" at bounding box center [1088, 398] width 104 height 34
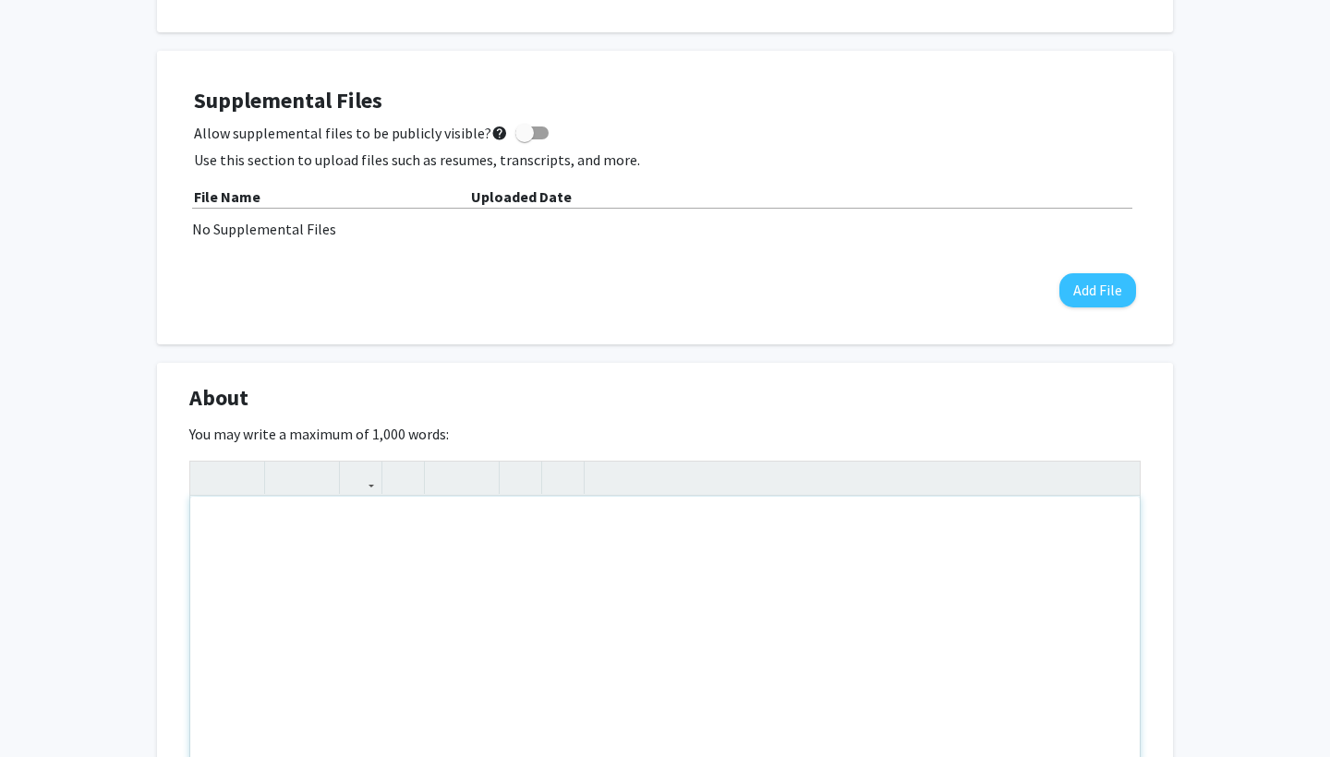
click at [456, 535] on div "Note to users with screen readers: Please deactivate our accessibility plugin f…" at bounding box center [664, 635] width 949 height 277
paste div "Note to users with screen readers: Please deactivate our accessibility plugin f…"
type textarea "<p>My name is [PERSON_NAME], I am a junior computer science major living in [GE…"
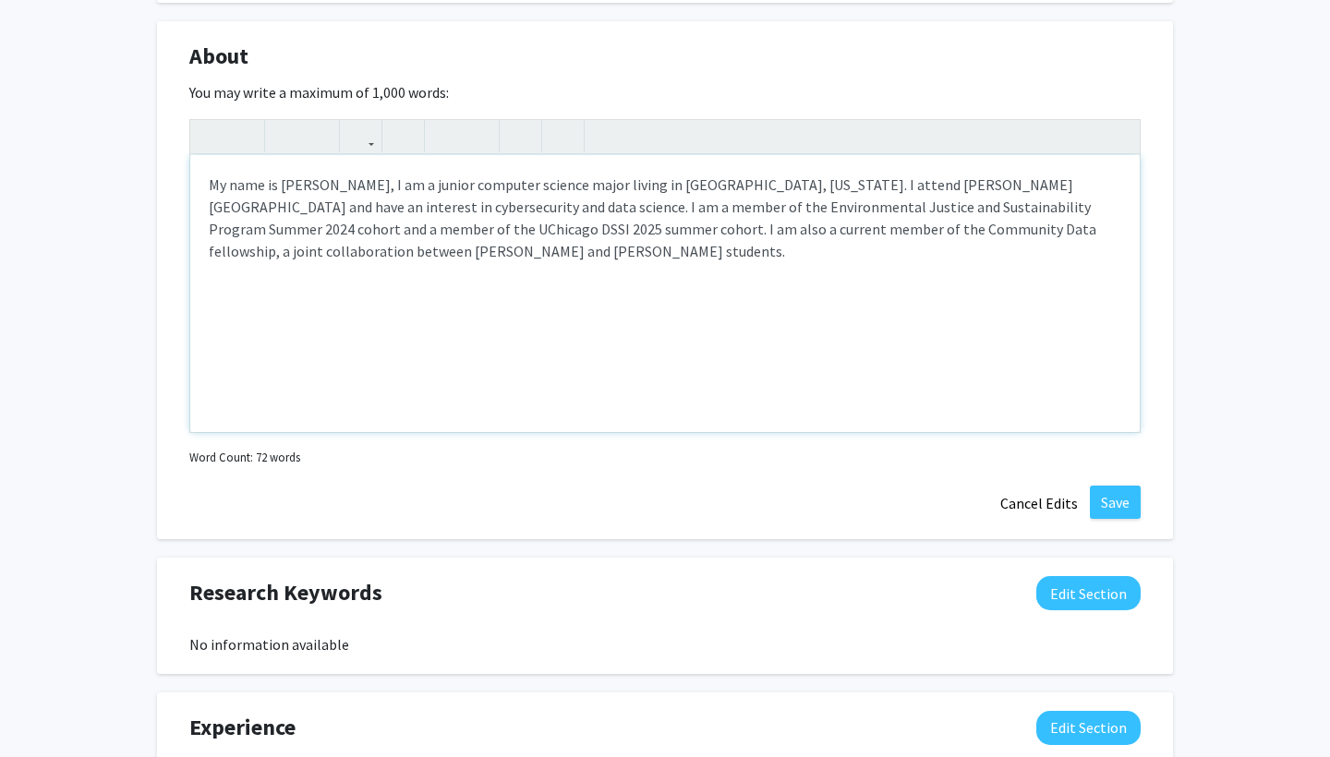
scroll to position [869, 0]
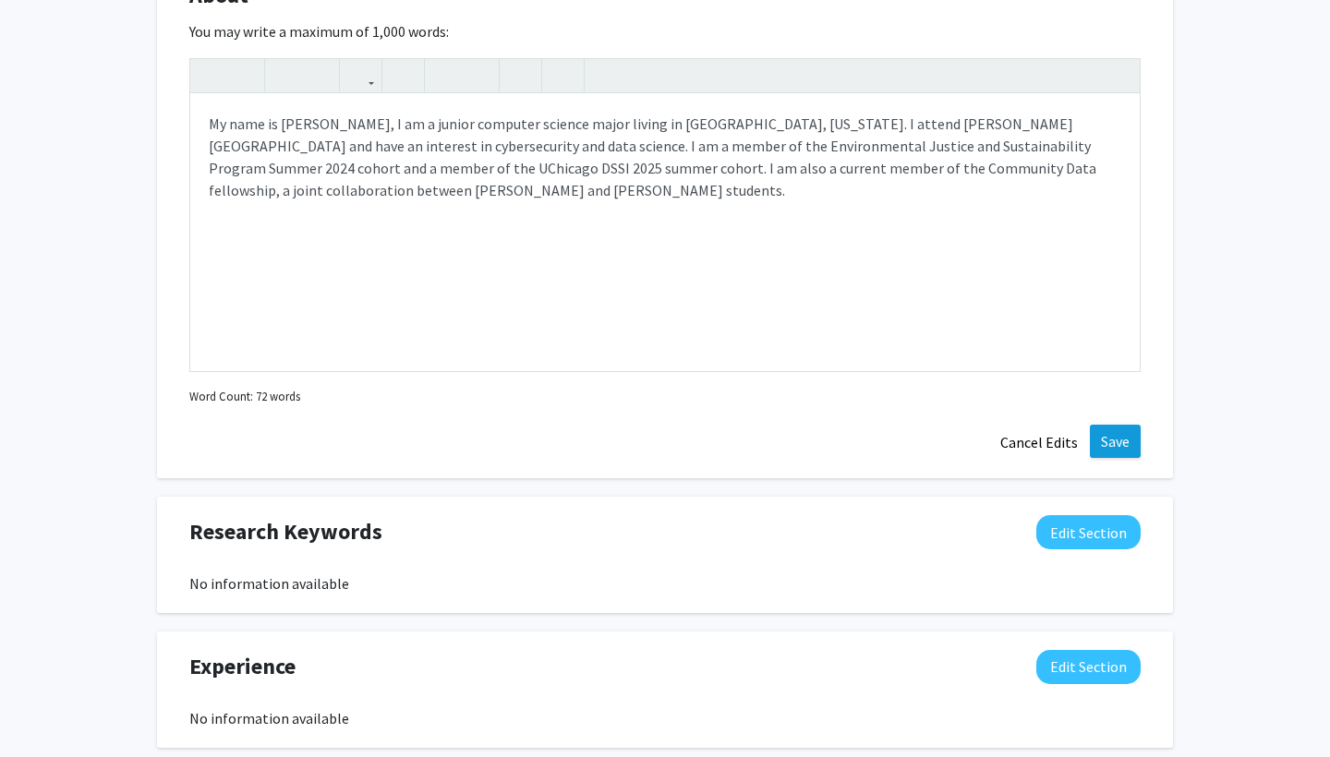
click at [1107, 445] on button "Save" at bounding box center [1115, 441] width 51 height 33
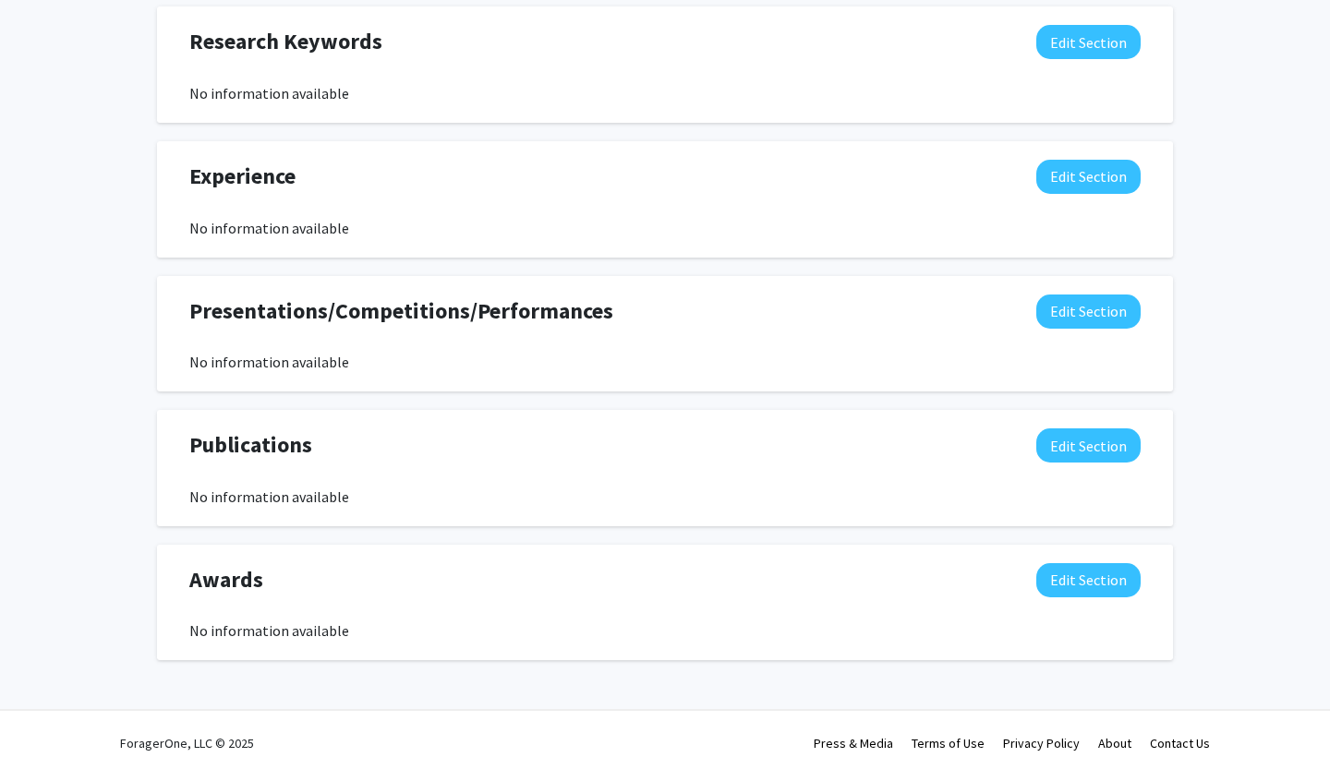
scroll to position [1037, 0]
